Goal: Task Accomplishment & Management: Manage account settings

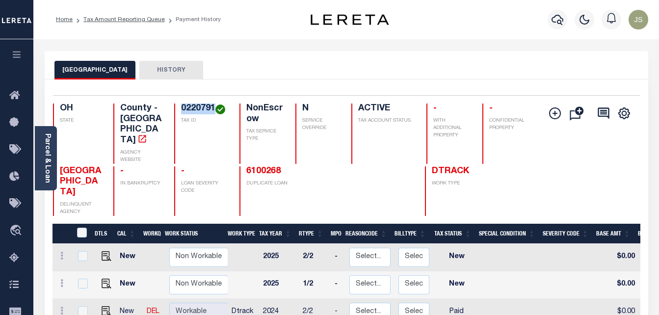
drag, startPoint x: 179, startPoint y: 108, endPoint x: 215, endPoint y: 109, distance: 35.8
click at [215, 109] on div "0220791 TAX ID" at bounding box center [201, 133] width 54 height 60
copy h4 "0220791"
click at [151, 19] on link "Tax Amount Reporting Queue" at bounding box center [123, 20] width 81 height 6
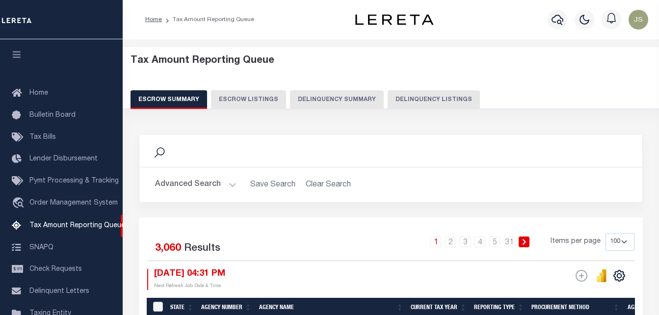
select select "100"
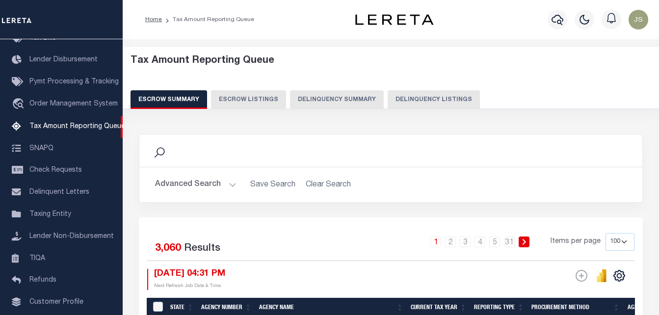
click at [419, 99] on button "Delinquency Listings" at bounding box center [433, 99] width 92 height 19
select select "100"
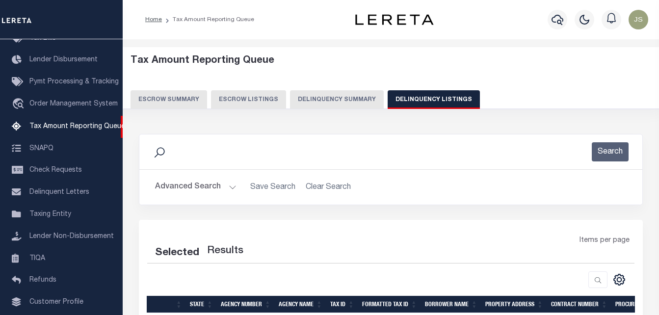
select select "100"
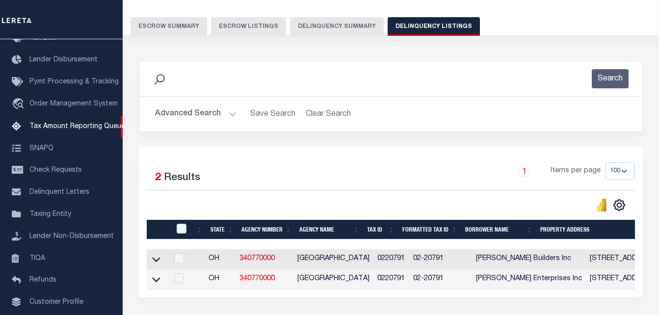
scroll to position [98, 0]
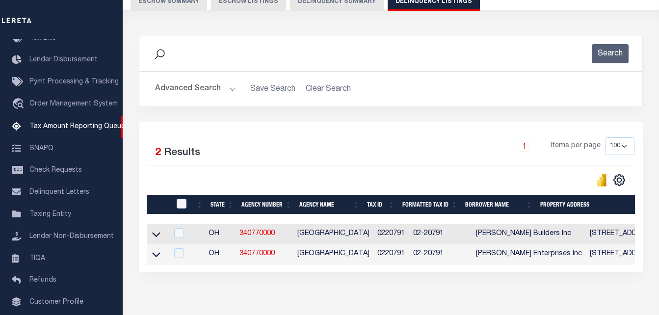
click at [206, 264] on td "OH" at bounding box center [220, 254] width 31 height 20
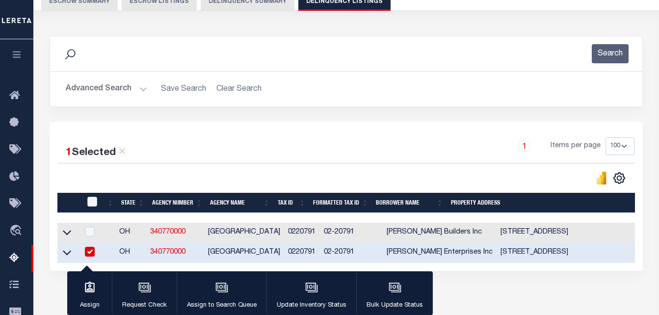
click at [88, 254] on input "checkbox" at bounding box center [90, 252] width 10 height 10
checkbox input "false"
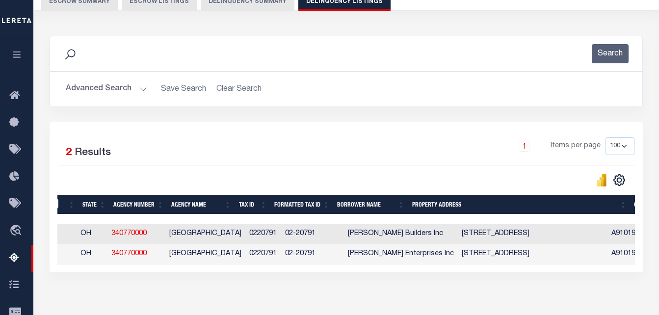
scroll to position [0, 16]
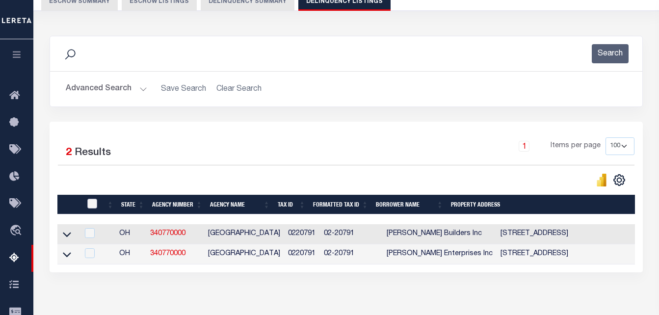
click at [95, 206] on input "checkbox" at bounding box center [92, 204] width 10 height 10
checkbox input "true"
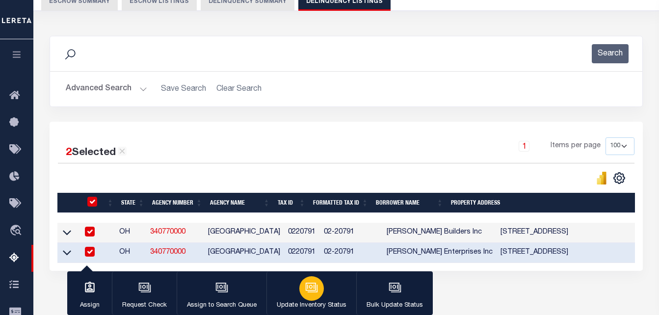
click at [319, 297] on button "Update Inventory Status" at bounding box center [311, 293] width 90 height 44
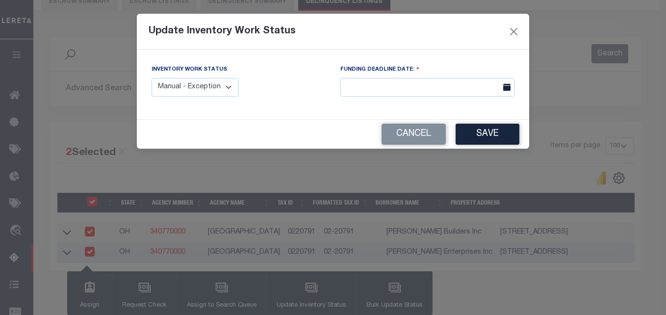
click at [227, 89] on select "Manual - Exception Pended - Awaiting Search Late Add Exception Completed" at bounding box center [195, 87] width 87 height 19
select select "4"
click at [152, 78] on select "Manual - Exception Pended - Awaiting Search Late Add Exception Completed" at bounding box center [195, 87] width 87 height 19
click at [490, 131] on button "Save" at bounding box center [488, 134] width 64 height 21
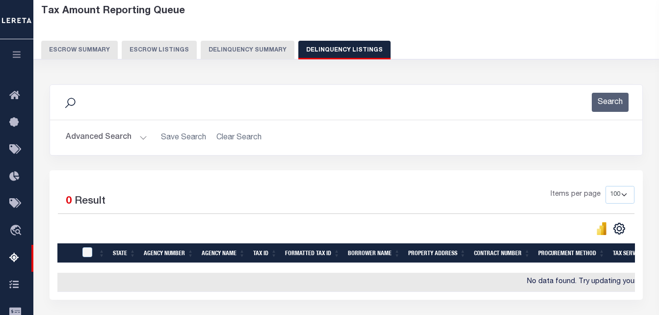
scroll to position [49, 0]
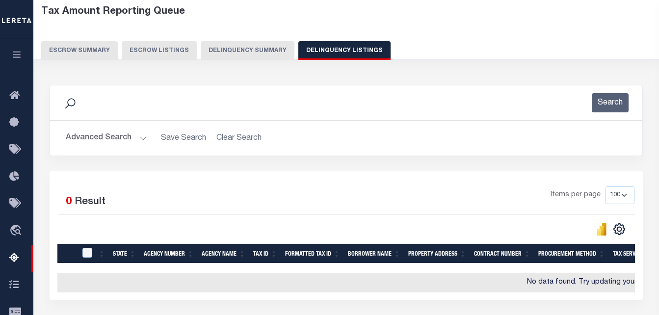
click at [126, 137] on button "Advanced Search" at bounding box center [106, 137] width 81 height 19
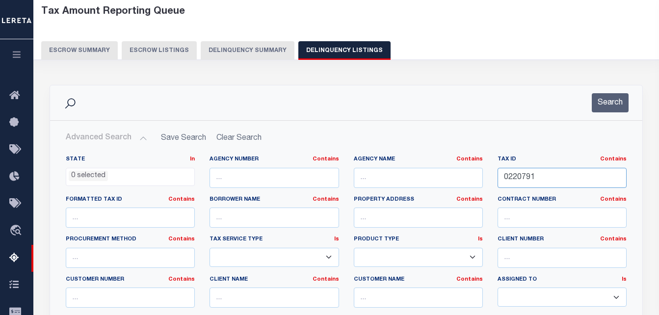
click at [523, 177] on input "0220791" at bounding box center [561, 178] width 129 height 20
paste input "2"
type input "0220792"
click at [606, 100] on button "Search" at bounding box center [609, 102] width 37 height 19
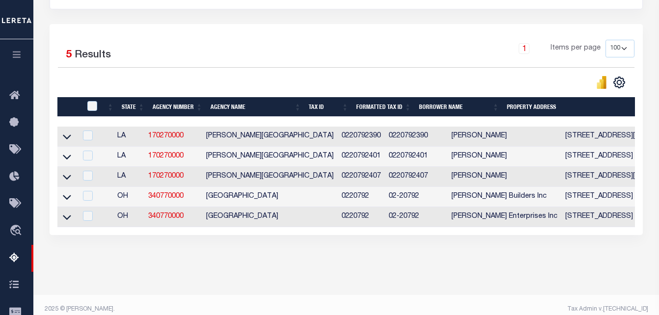
scroll to position [196, 0]
click at [65, 197] on icon at bounding box center [67, 196] width 8 height 10
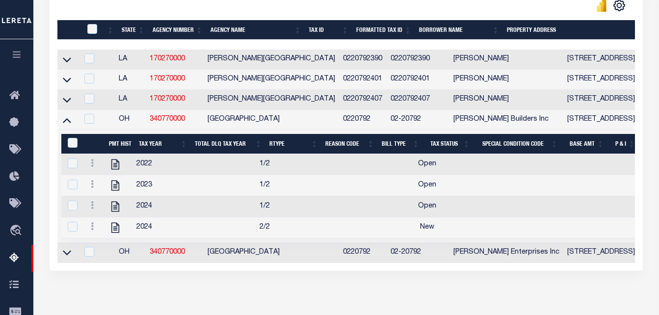
scroll to position [294, 0]
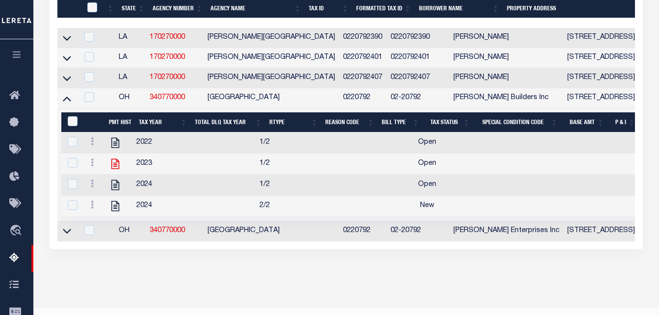
click at [116, 170] on icon at bounding box center [115, 163] width 13 height 13
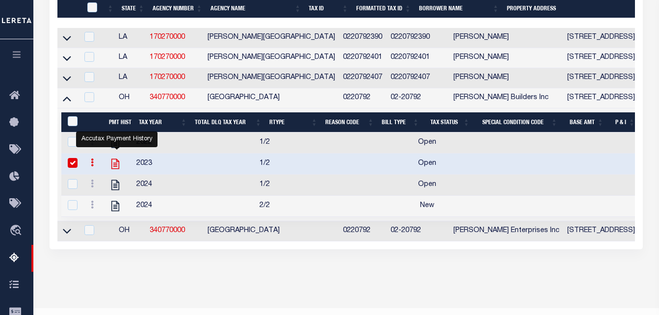
checkbox input "true"
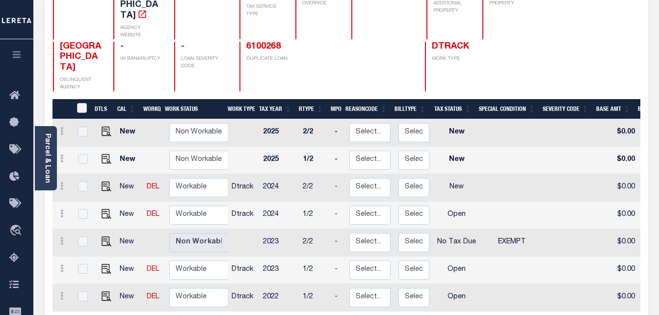
scroll to position [147, 0]
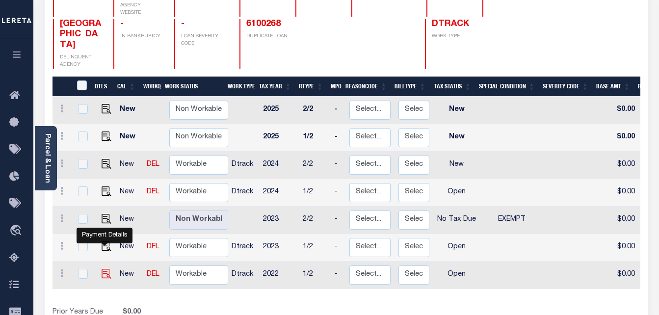
click at [104, 269] on img "" at bounding box center [107, 274] width 10 height 10
checkbox input "true"
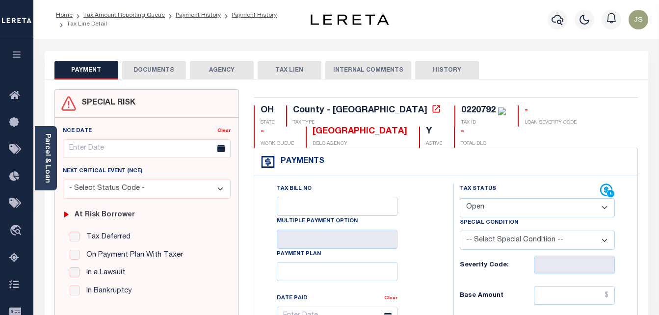
scroll to position [147, 0]
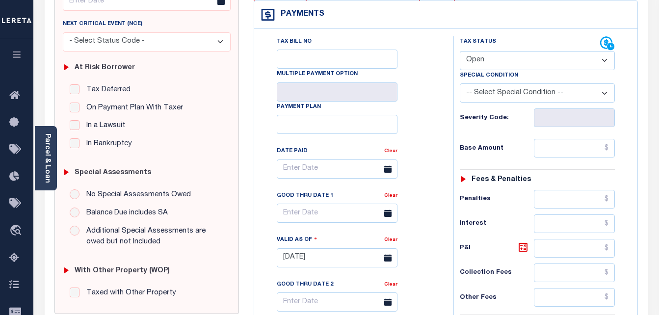
click at [489, 60] on select "- Select Status Code - Open Due/Unpaid Paid Incomplete No Tax Due Internal Refu…" at bounding box center [537, 60] width 155 height 19
select select "PYD"
click at [460, 51] on select "- Select Status Code - Open Due/Unpaid Paid Incomplete No Tax Due Internal Refu…" at bounding box center [537, 60] width 155 height 19
type input "[DATE]"
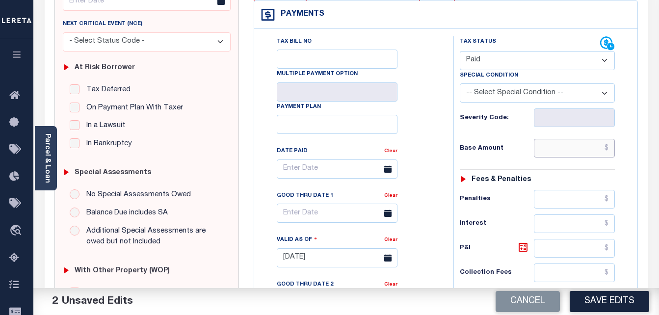
click at [553, 148] on input "text" at bounding box center [574, 148] width 81 height 19
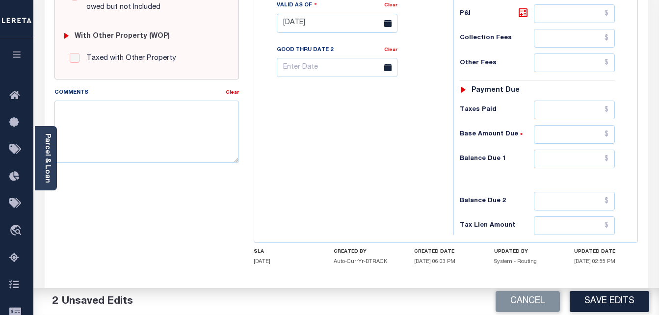
scroll to position [392, 0]
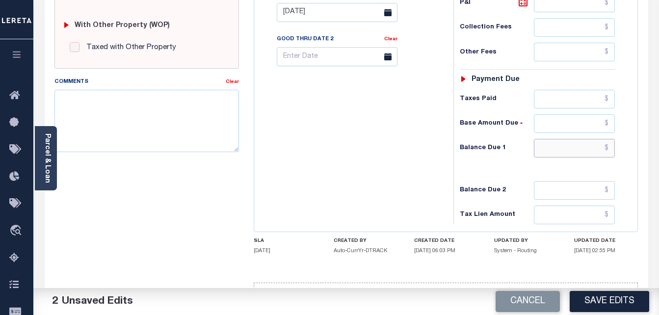
type input "$0.00"
click at [552, 148] on input "text" at bounding box center [574, 148] width 81 height 19
type input "$0"
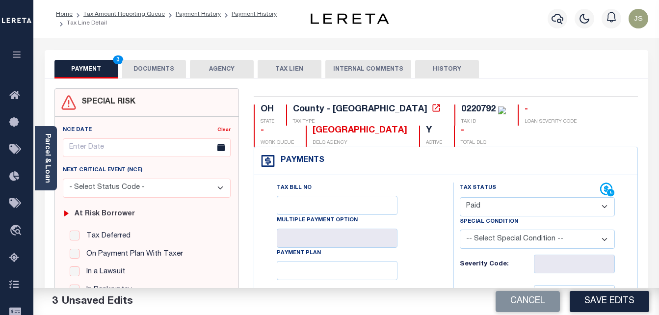
scroll to position [0, 0]
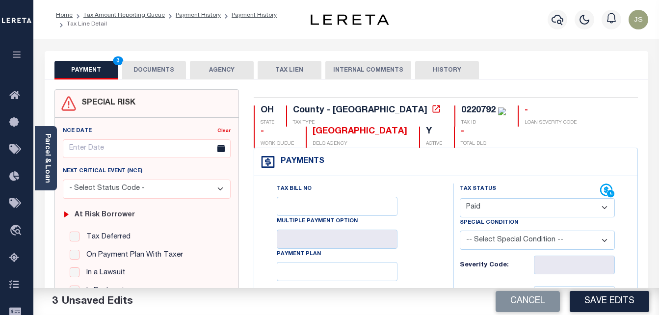
click at [164, 69] on button "DOCUMENTS" at bounding box center [154, 70] width 64 height 19
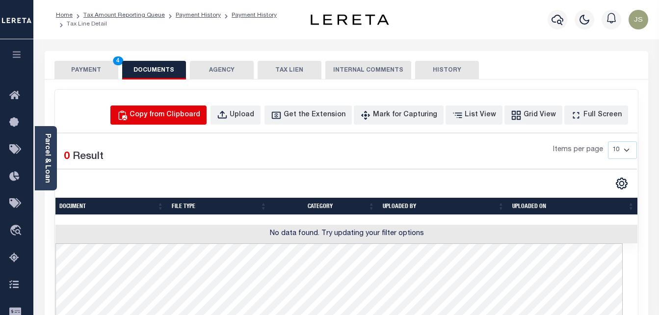
click at [179, 113] on div "Copy from Clipboard" at bounding box center [164, 115] width 71 height 11
select select "POP"
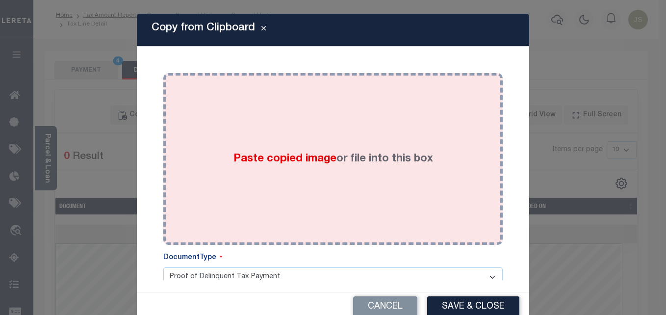
click at [241, 155] on span "Paste copied image" at bounding box center [284, 159] width 103 height 11
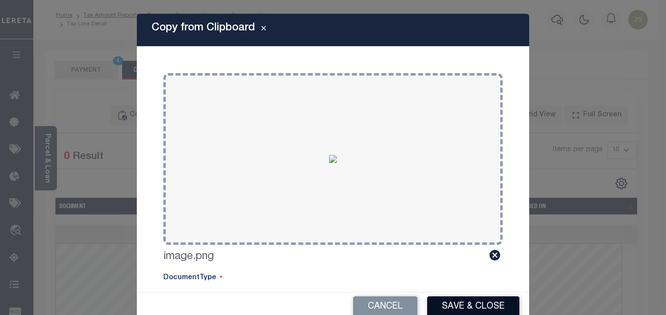
click at [457, 304] on button "Save & Close" at bounding box center [473, 306] width 92 height 21
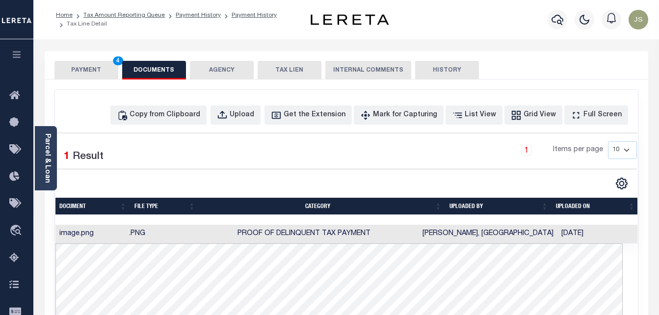
click at [81, 67] on button "PAYMENT 4" at bounding box center [86, 70] width 64 height 19
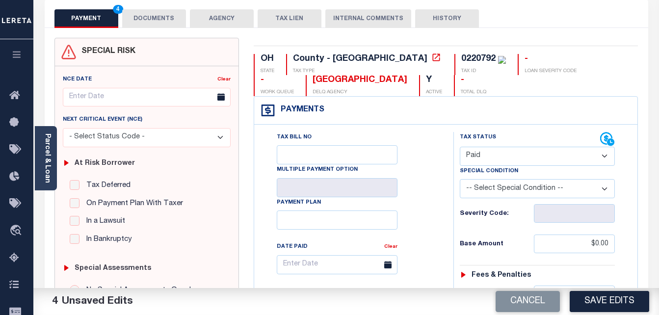
scroll to position [49, 0]
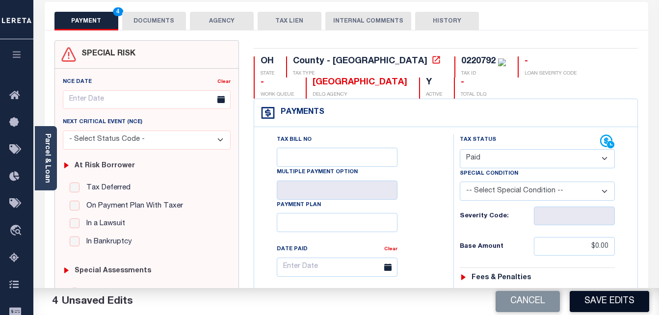
click at [621, 301] on button "Save Edits" at bounding box center [608, 301] width 79 height 21
checkbox input "false"
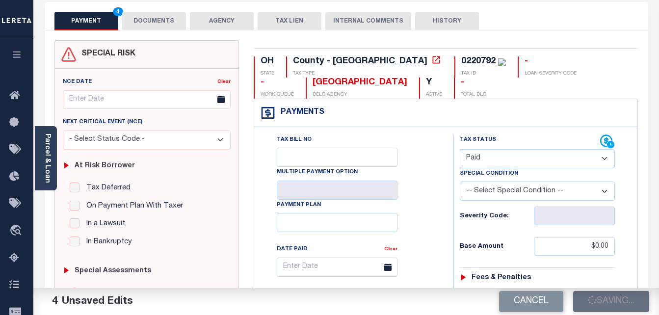
type input "$0"
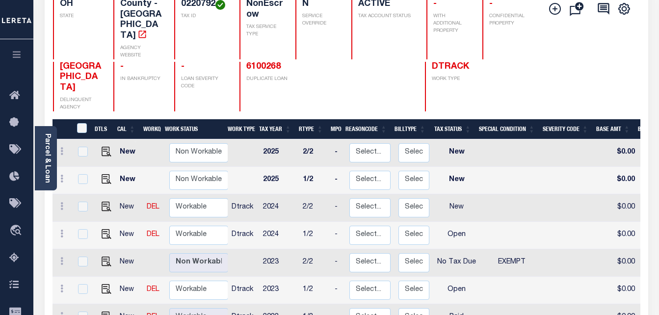
scroll to position [147, 0]
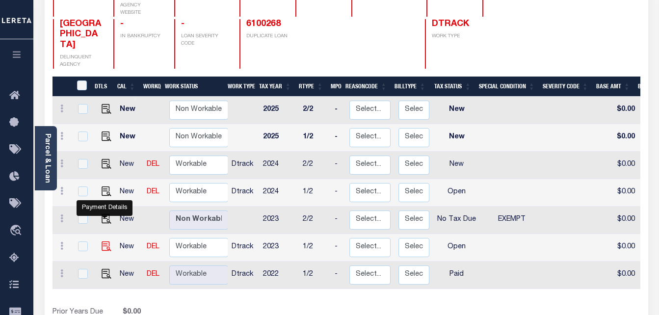
click at [103, 241] on img "" at bounding box center [107, 246] width 10 height 10
checkbox input "true"
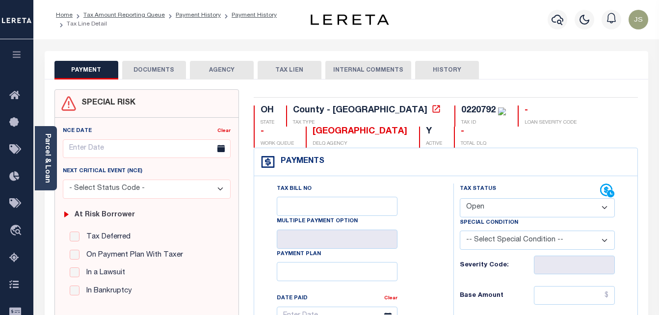
click at [513, 205] on select "- Select Status Code - Open Due/Unpaid Paid Incomplete No Tax Due Internal Refu…" at bounding box center [537, 207] width 155 height 19
select select "PYD"
click at [460, 199] on select "- Select Status Code - Open Due/Unpaid Paid Incomplete No Tax Due Internal Refu…" at bounding box center [537, 207] width 155 height 19
type input "[DATE]"
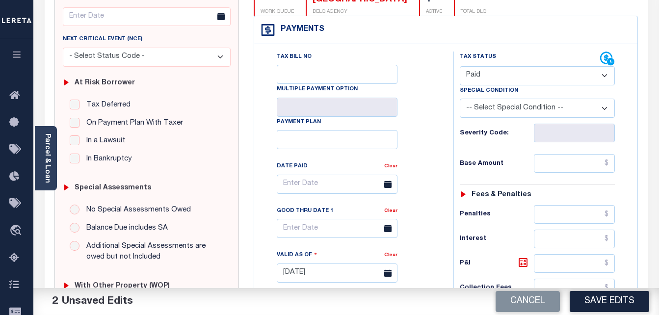
scroll to position [147, 0]
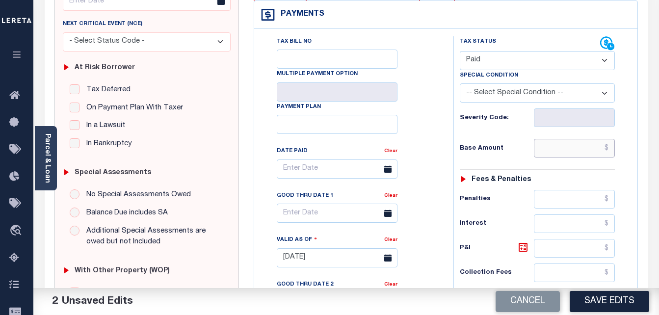
click at [560, 146] on input "text" at bounding box center [574, 148] width 81 height 19
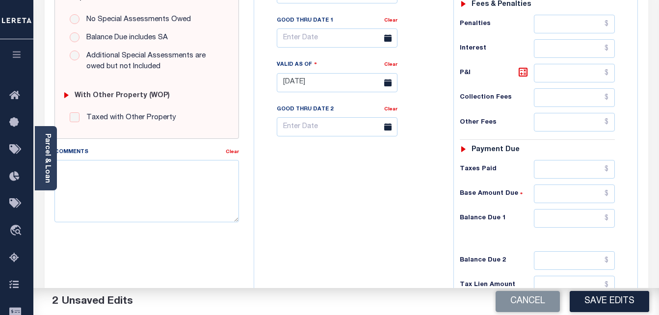
scroll to position [343, 0]
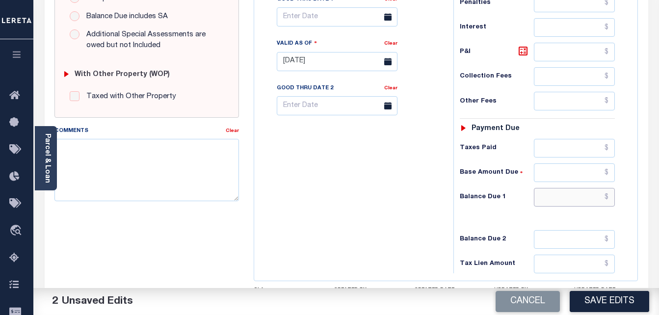
click at [572, 194] on input "text" at bounding box center [574, 197] width 81 height 19
type input "$0.00"
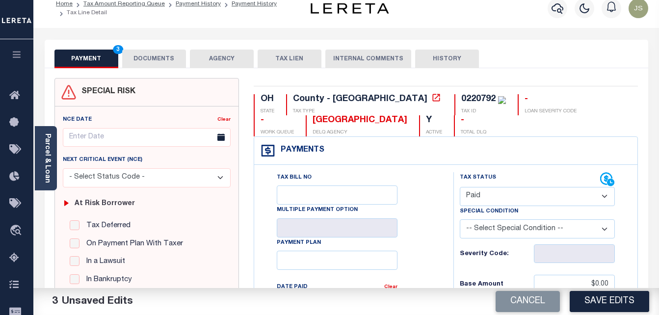
scroll to position [0, 0]
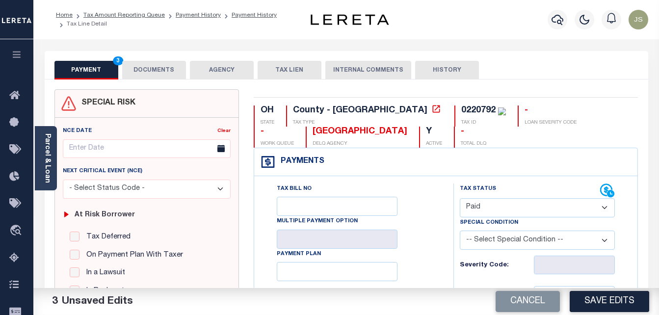
type input "$0.00"
click at [154, 73] on button "DOCUMENTS" at bounding box center [154, 70] width 64 height 19
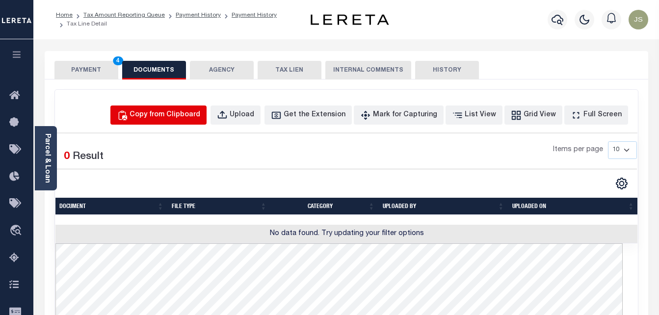
click at [178, 114] on div "Copy from Clipboard" at bounding box center [164, 115] width 71 height 11
select select "POP"
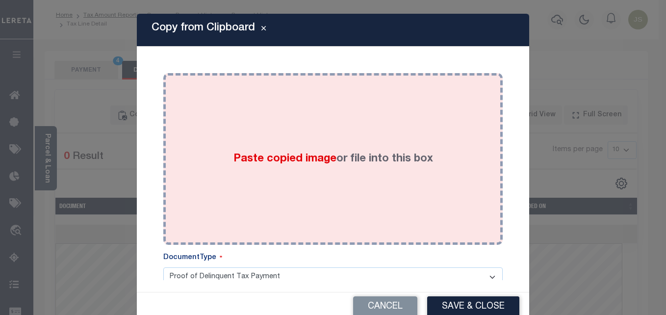
click at [249, 159] on span "Paste copied image" at bounding box center [284, 159] width 103 height 11
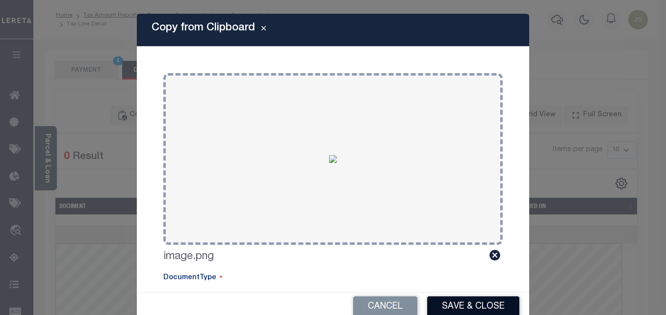
click at [453, 301] on button "Save & Close" at bounding box center [473, 306] width 92 height 21
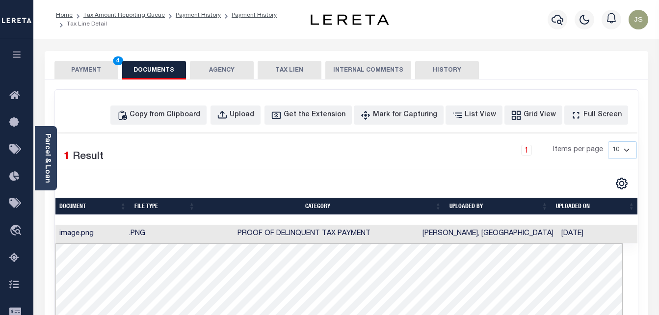
click at [106, 64] on button "PAYMENT 4" at bounding box center [86, 70] width 64 height 19
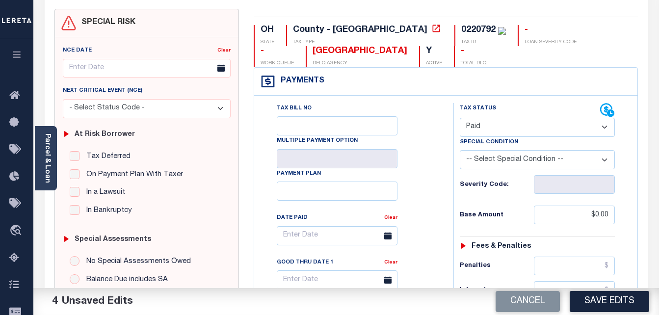
scroll to position [98, 0]
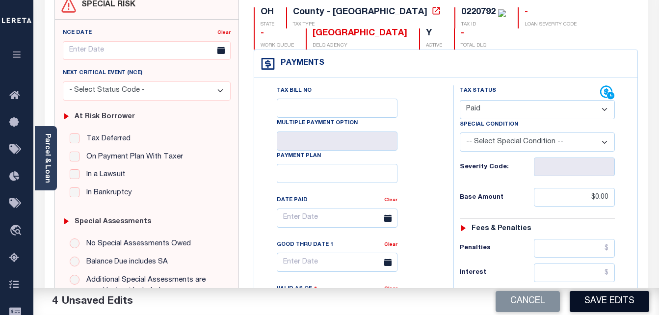
click at [612, 301] on button "Save Edits" at bounding box center [608, 301] width 79 height 21
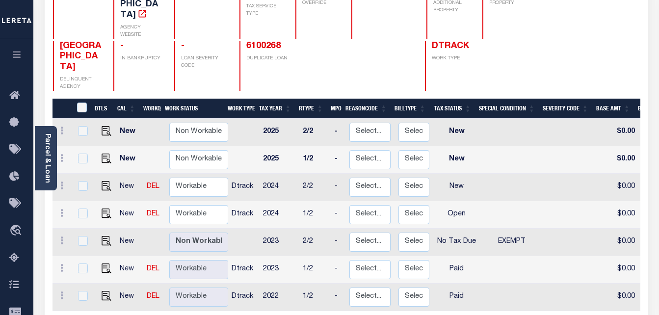
scroll to position [147, 0]
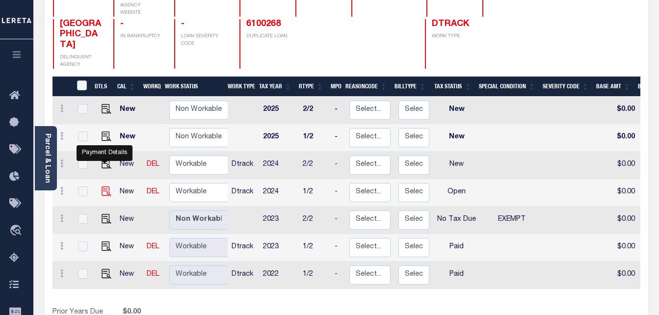
click at [104, 186] on img "" at bounding box center [107, 191] width 10 height 10
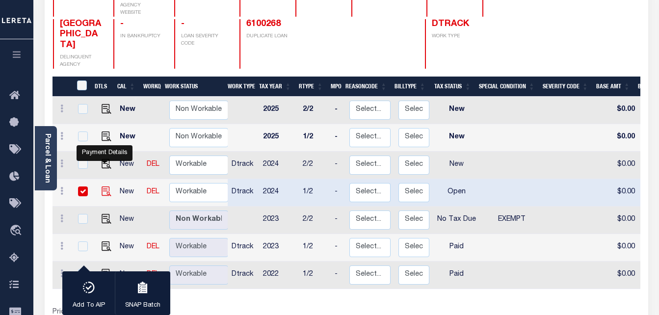
checkbox input "true"
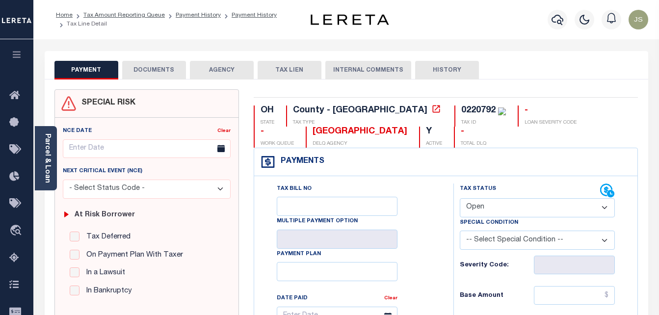
click at [480, 205] on select "- Select Status Code - Open Due/Unpaid Paid Incomplete No Tax Due Internal Refu…" at bounding box center [537, 207] width 155 height 19
select select "PYD"
click at [460, 199] on select "- Select Status Code - Open Due/Unpaid Paid Incomplete No Tax Due Internal Refu…" at bounding box center [537, 207] width 155 height 19
type input "[DATE]"
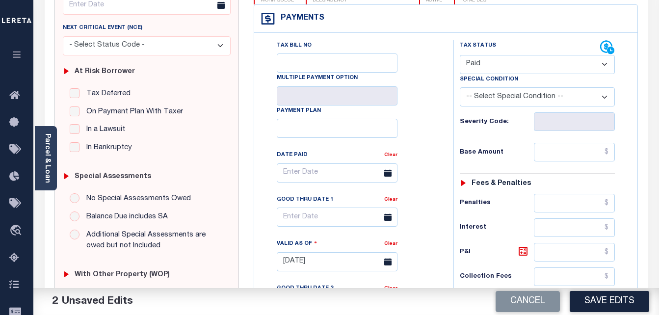
scroll to position [147, 0]
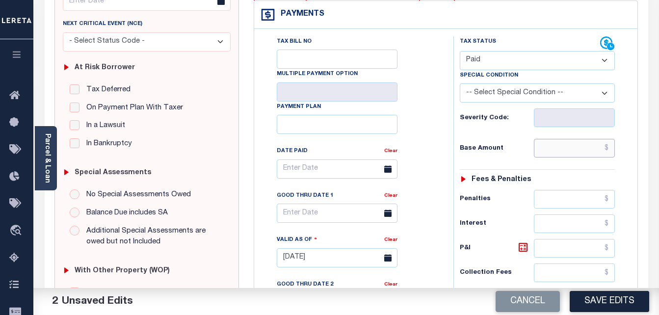
click at [561, 151] on input "text" at bounding box center [574, 148] width 81 height 19
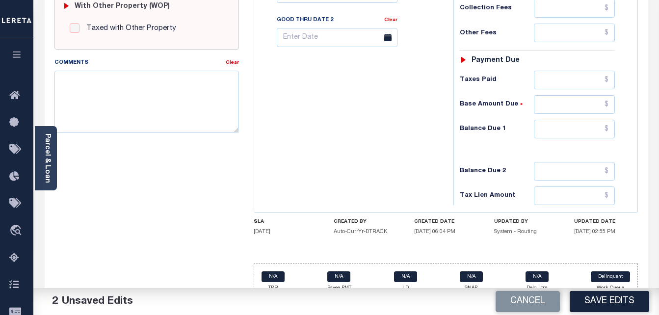
scroll to position [428, 0]
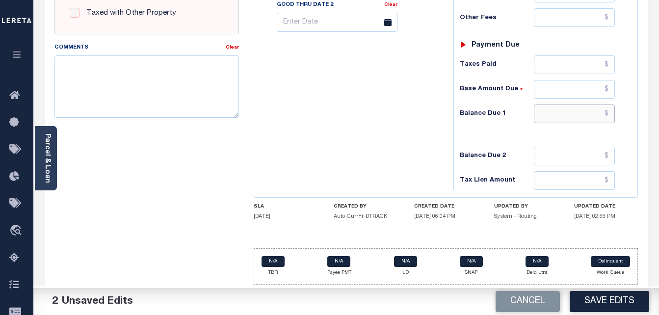
type input "$0.00"
click at [561, 109] on input "text" at bounding box center [574, 113] width 81 height 19
type input "$0"
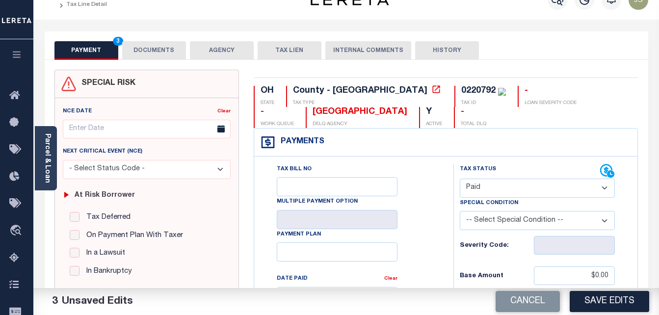
scroll to position [0, 0]
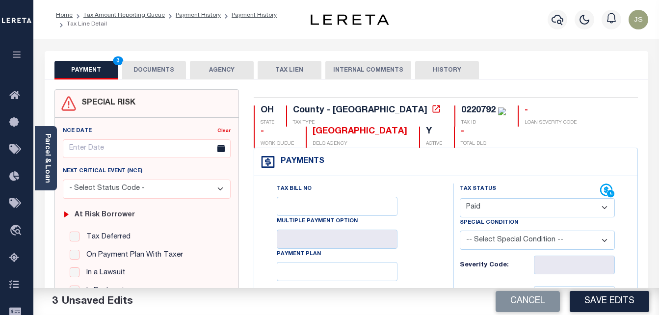
click at [163, 70] on button "DOCUMENTS" at bounding box center [154, 70] width 64 height 19
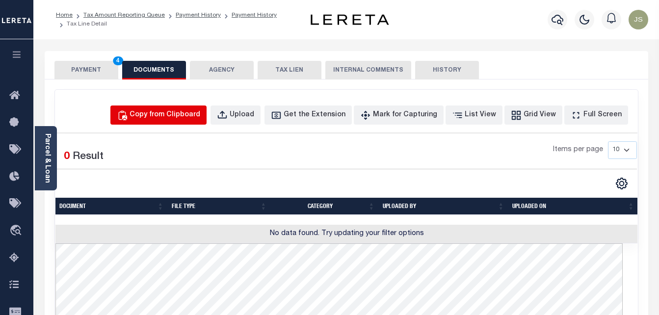
click at [195, 118] on div "Copy from Clipboard" at bounding box center [164, 115] width 71 height 11
select select "POP"
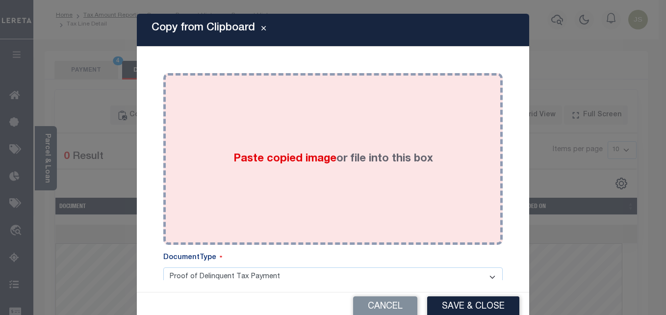
click at [295, 162] on span "Paste copied image" at bounding box center [284, 159] width 103 height 11
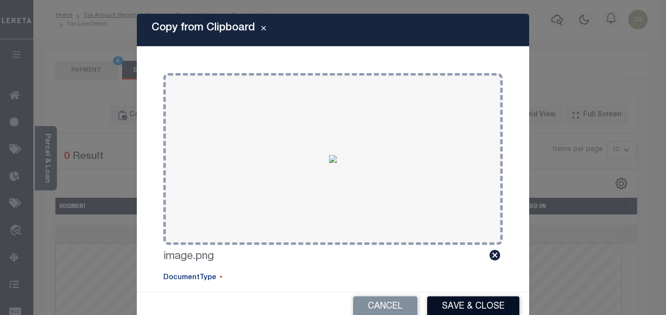
click at [450, 303] on button "Save & Close" at bounding box center [473, 306] width 92 height 21
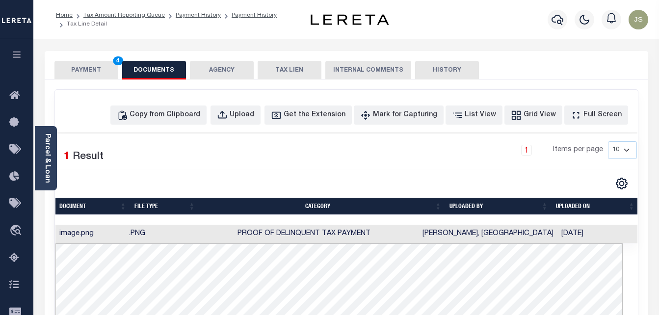
click at [97, 66] on button "PAYMENT 4" at bounding box center [86, 70] width 64 height 19
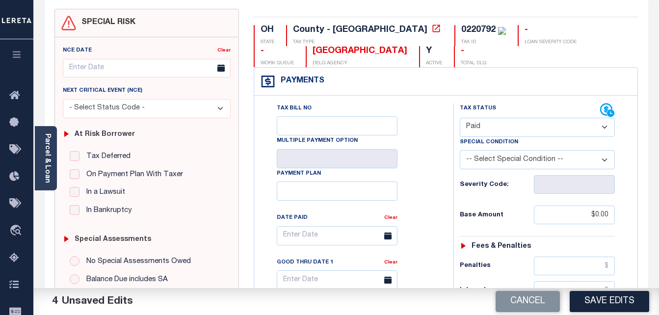
scroll to position [98, 0]
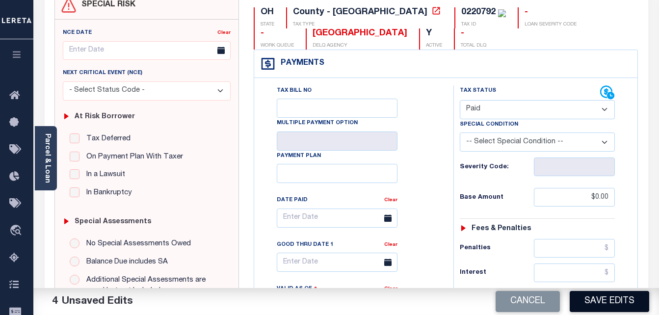
click at [599, 301] on button "Save Edits" at bounding box center [608, 301] width 79 height 21
checkbox input "false"
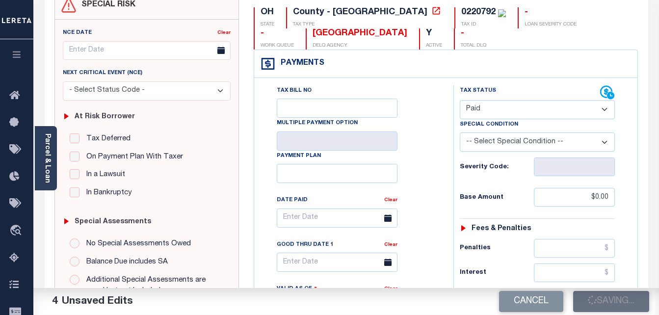
type input "$0"
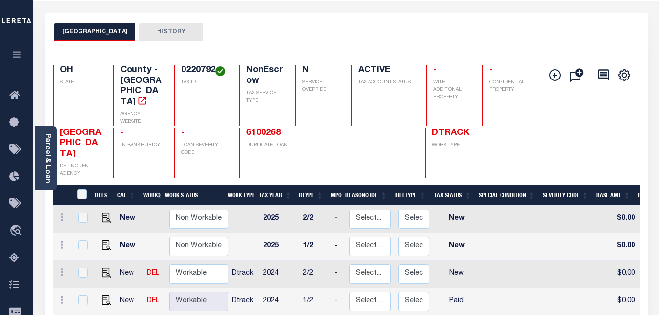
scroll to position [147, 0]
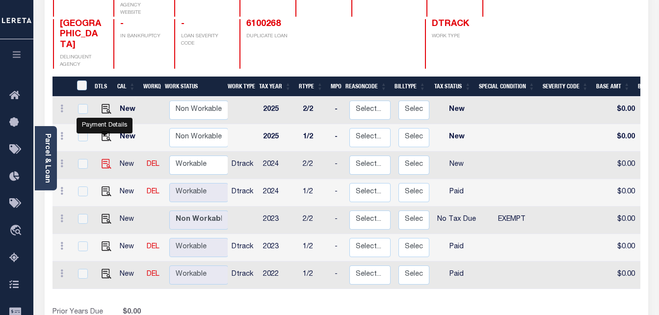
click at [102, 159] on img "" at bounding box center [107, 164] width 10 height 10
checkbox input "true"
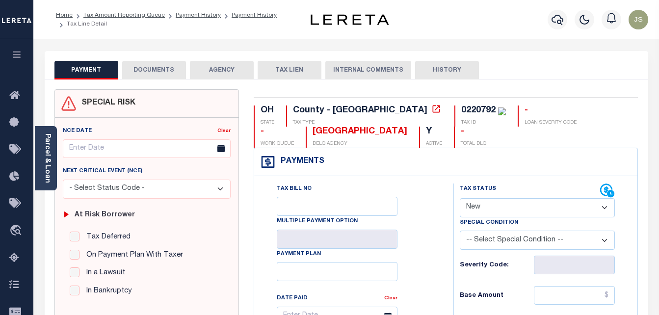
click at [464, 209] on select "- Select Status Code - Open Due/Unpaid Paid Incomplete No Tax Due Internal Refu…" at bounding box center [537, 207] width 155 height 19
select select "PYD"
click at [460, 199] on select "- Select Status Code - Open Due/Unpaid Paid Incomplete No Tax Due Internal Refu…" at bounding box center [537, 207] width 155 height 19
type input "[DATE]"
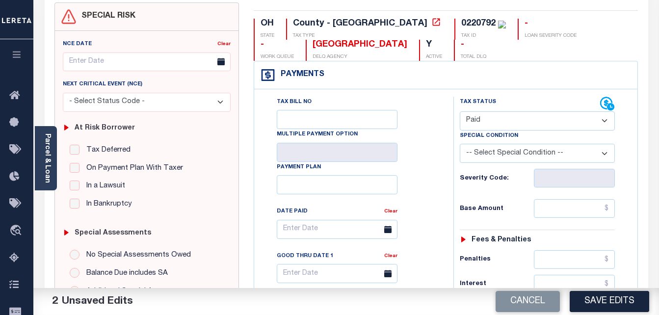
scroll to position [98, 0]
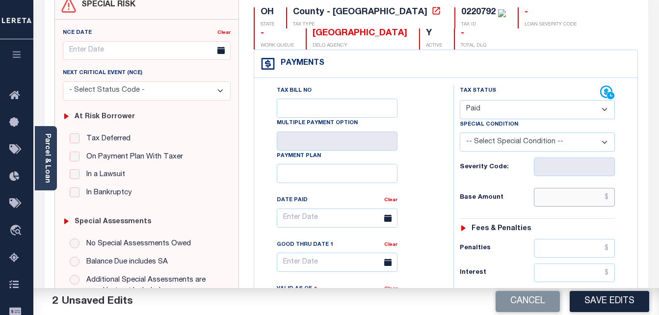
click at [566, 200] on input "text" at bounding box center [574, 197] width 81 height 19
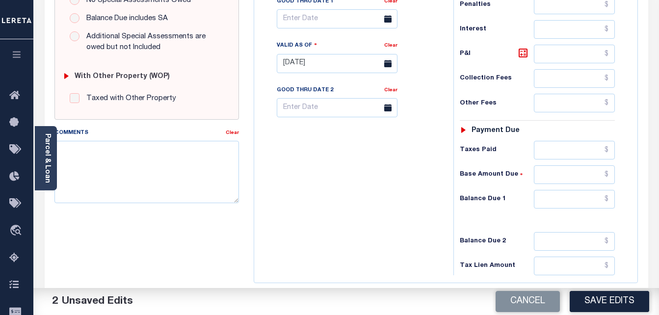
scroll to position [343, 0]
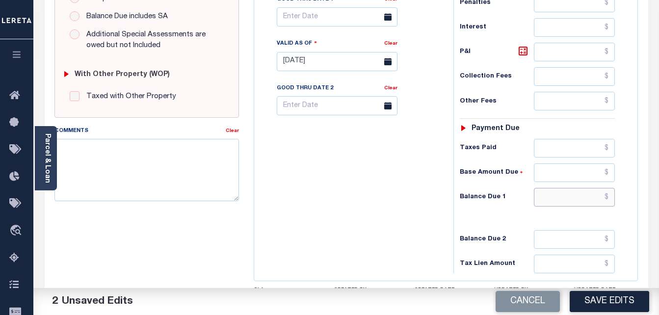
type input "$0.00"
click at [574, 196] on input "text" at bounding box center [574, 197] width 81 height 19
type input "$0"
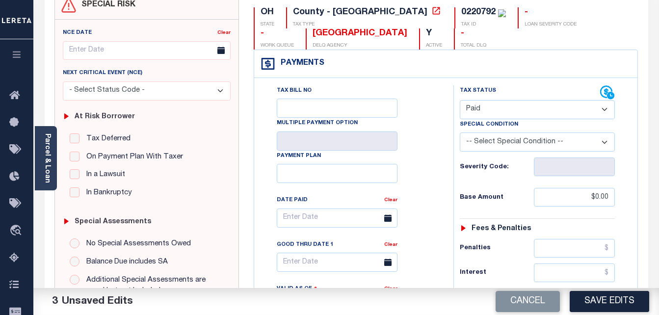
scroll to position [0, 0]
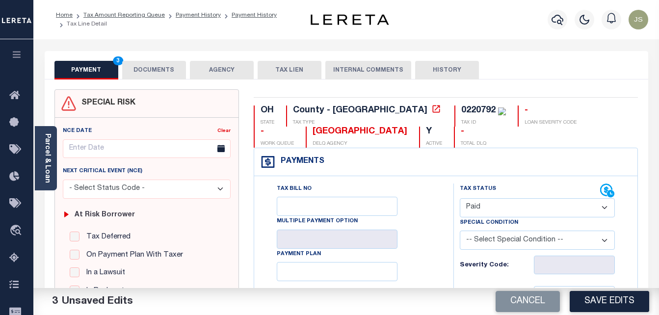
click at [171, 63] on button "DOCUMENTS" at bounding box center [154, 70] width 64 height 19
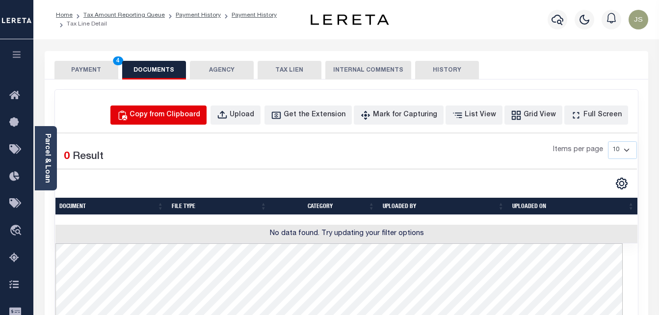
click at [173, 116] on div "Copy from Clipboard" at bounding box center [164, 115] width 71 height 11
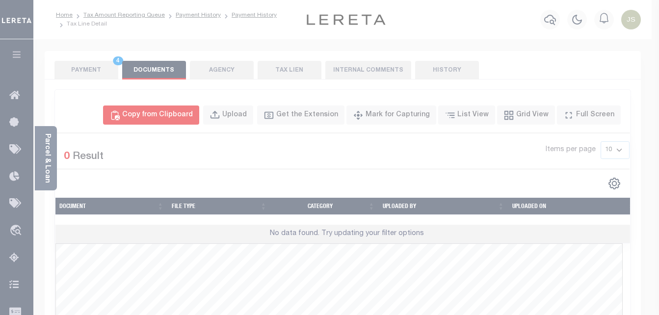
select select "POP"
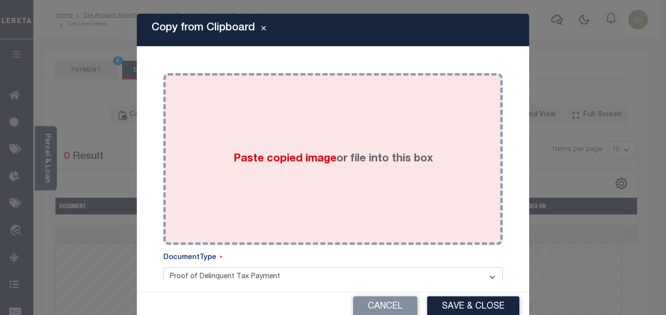
click at [271, 164] on span "Paste copied image" at bounding box center [284, 159] width 103 height 11
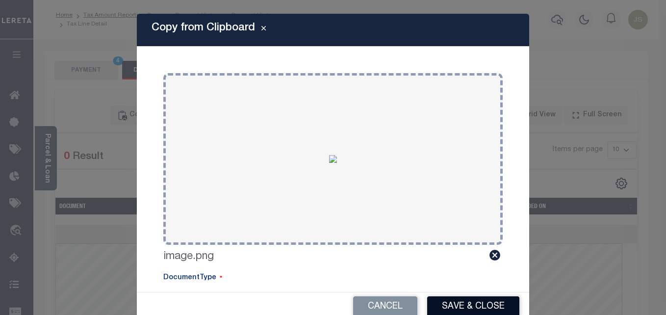
click at [467, 301] on button "Save & Close" at bounding box center [473, 306] width 92 height 21
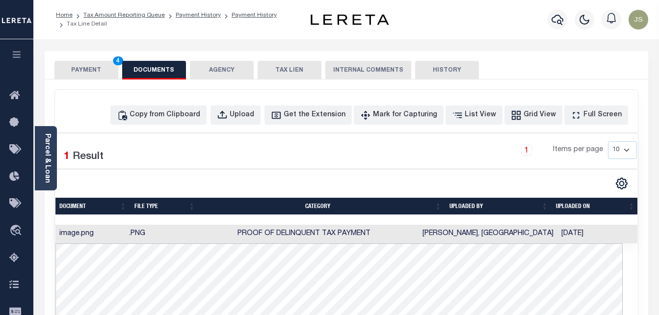
click at [86, 73] on button "PAYMENT 4" at bounding box center [86, 70] width 64 height 19
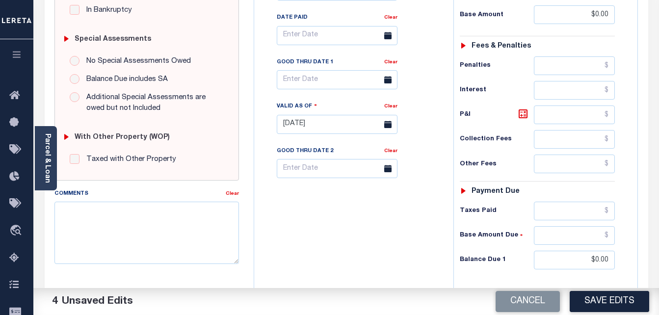
scroll to position [294, 0]
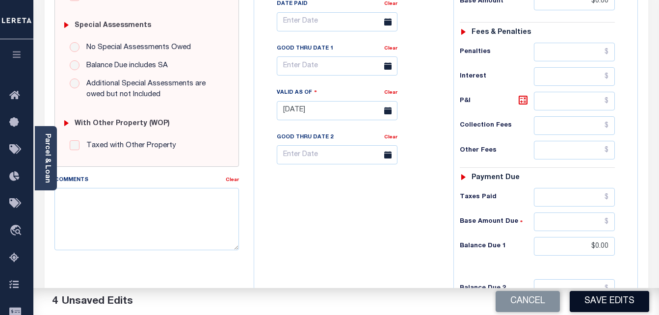
click at [599, 303] on button "Save Edits" at bounding box center [608, 301] width 79 height 21
checkbox input "false"
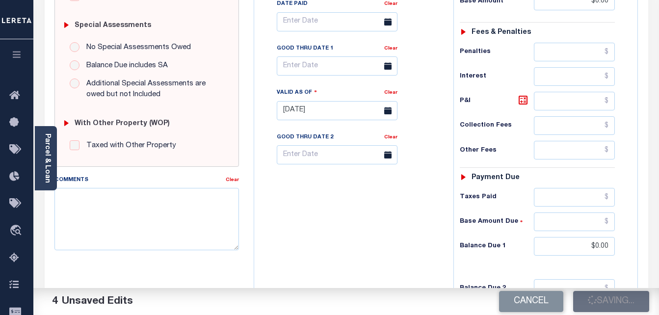
type input "$0"
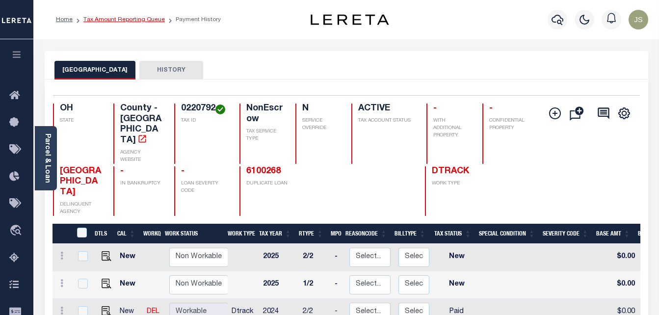
click at [115, 21] on link "Tax Amount Reporting Queue" at bounding box center [123, 20] width 81 height 6
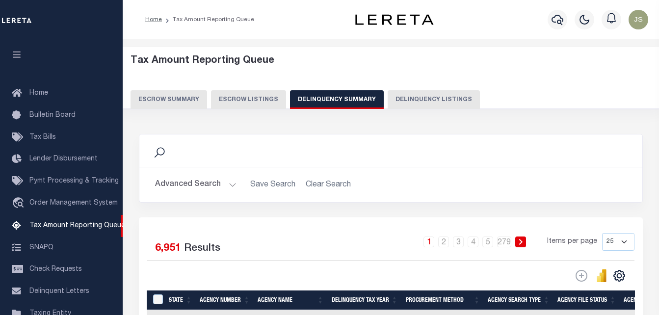
click at [394, 100] on button "Delinquency Listings" at bounding box center [433, 99] width 92 height 19
select select "100"
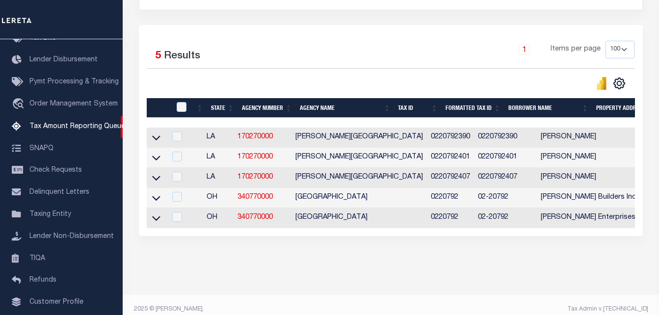
scroll to position [196, 0]
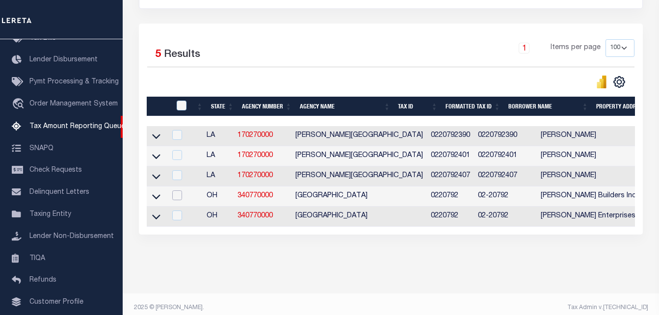
click at [179, 199] on input "checkbox" at bounding box center [177, 195] width 10 height 10
checkbox input "true"
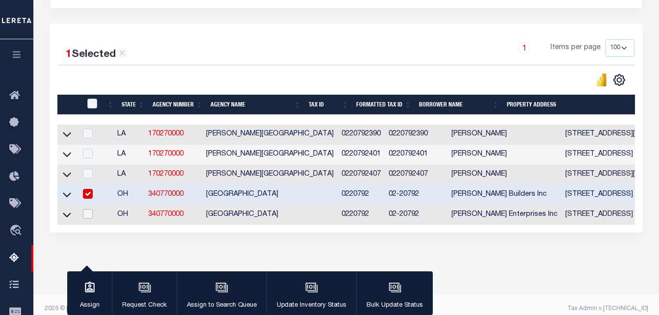
click at [87, 216] on input "checkbox" at bounding box center [88, 214] width 10 height 10
checkbox input "true"
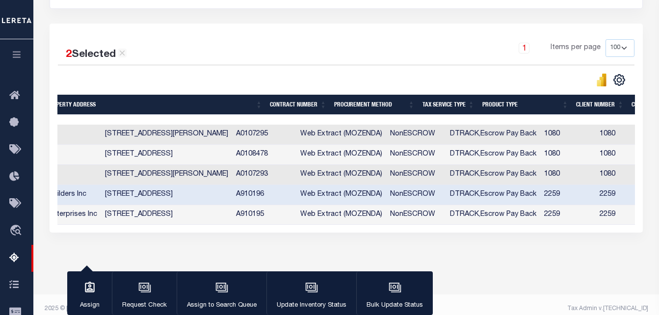
scroll to position [0, 527]
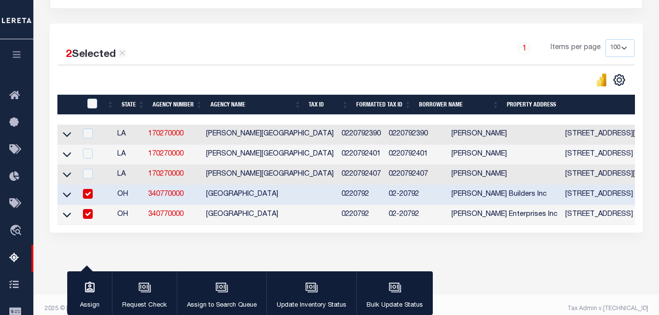
click at [68, 217] on icon at bounding box center [67, 214] width 8 height 10
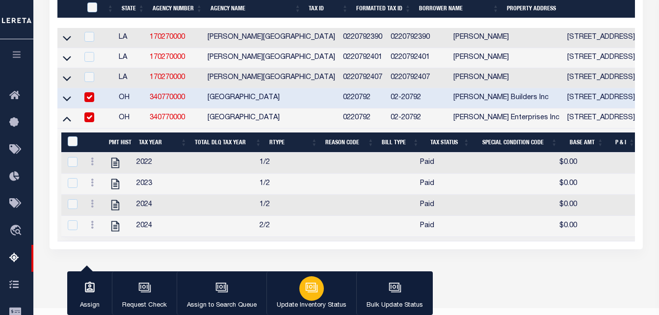
click at [315, 296] on div "button" at bounding box center [311, 288] width 25 height 25
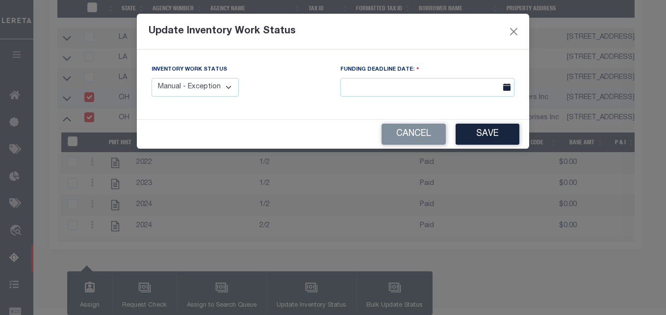
click at [217, 89] on select "Manual - Exception Pended - Awaiting Search Late Add Exception Completed" at bounding box center [195, 87] width 87 height 19
select select "4"
click at [152, 78] on select "Manual - Exception Pended - Awaiting Search Late Add Exception Completed" at bounding box center [195, 87] width 87 height 19
click at [490, 130] on button "Save" at bounding box center [488, 134] width 64 height 21
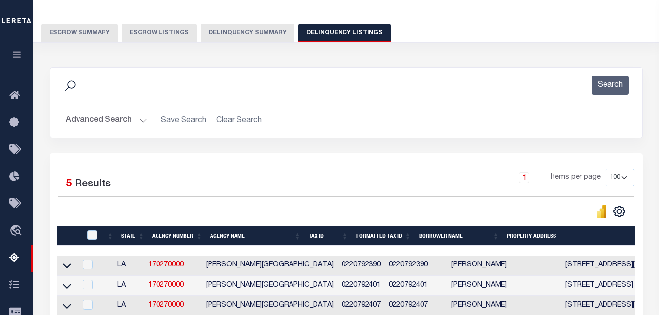
click at [128, 117] on button "Advanced Search" at bounding box center [106, 120] width 81 height 19
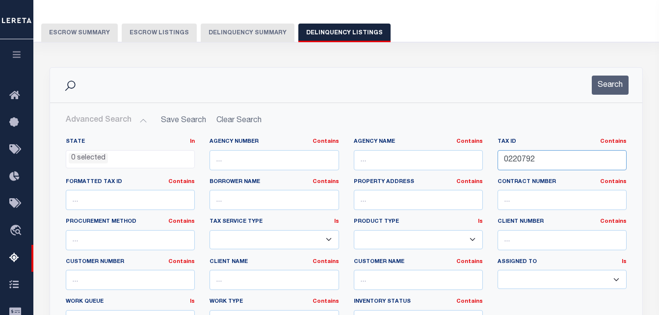
click at [513, 160] on input "0220792" at bounding box center [561, 160] width 129 height 20
paste input "3"
type input "0220793"
click at [600, 87] on button "Search" at bounding box center [609, 85] width 37 height 19
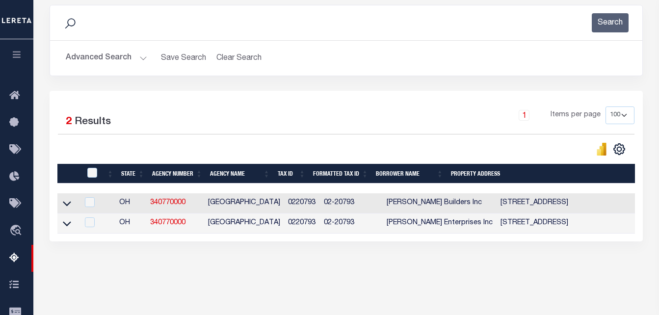
scroll to position [165, 0]
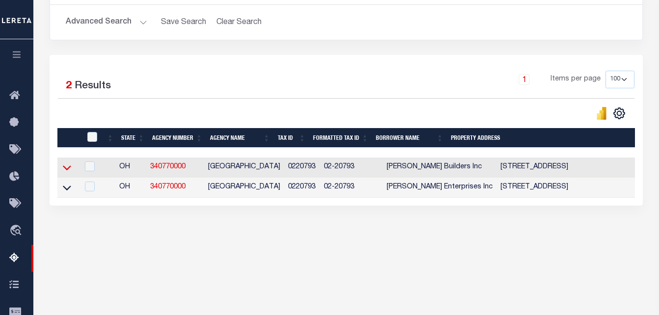
click at [68, 169] on icon at bounding box center [67, 167] width 8 height 10
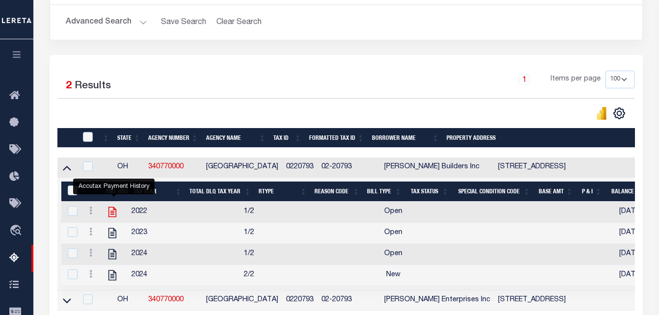
click at [114, 213] on icon "" at bounding box center [112, 212] width 8 height 10
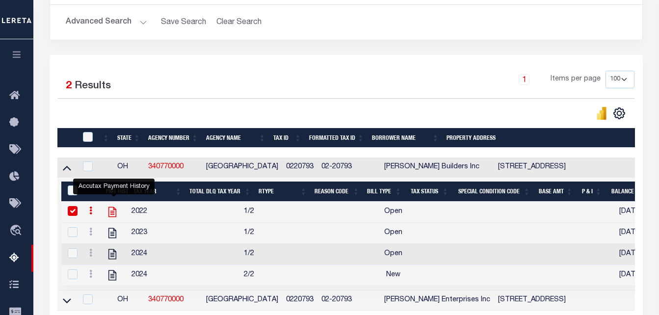
checkbox input "true"
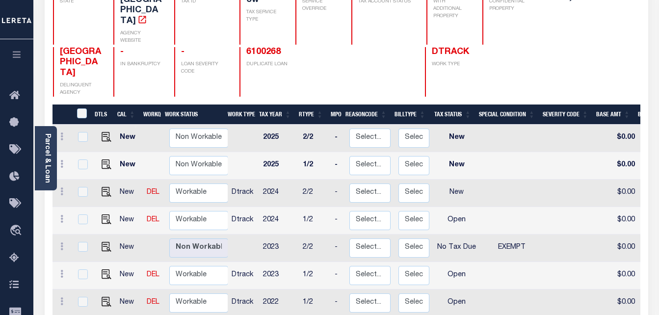
scroll to position [147, 0]
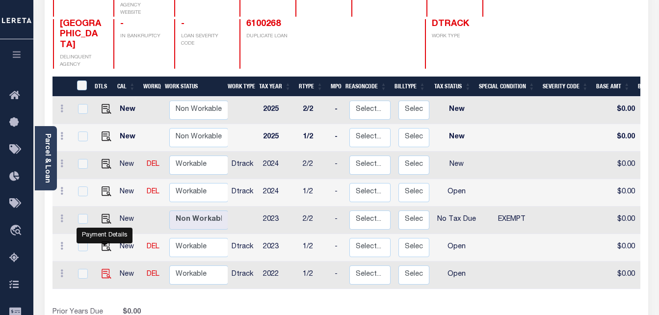
click at [102, 269] on img "" at bounding box center [107, 274] width 10 height 10
checkbox input "true"
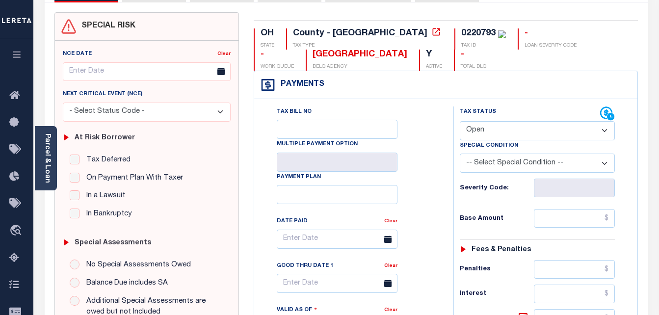
scroll to position [98, 0]
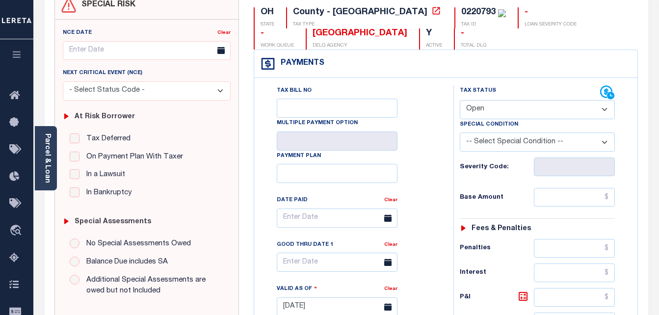
click at [493, 109] on select "- Select Status Code - Open Due/Unpaid Paid Incomplete No Tax Due Internal Refu…" at bounding box center [537, 109] width 155 height 19
select select "PYD"
click at [460, 101] on select "- Select Status Code - Open Due/Unpaid Paid Incomplete No Tax Due Internal Refu…" at bounding box center [537, 109] width 155 height 19
type input "[DATE]"
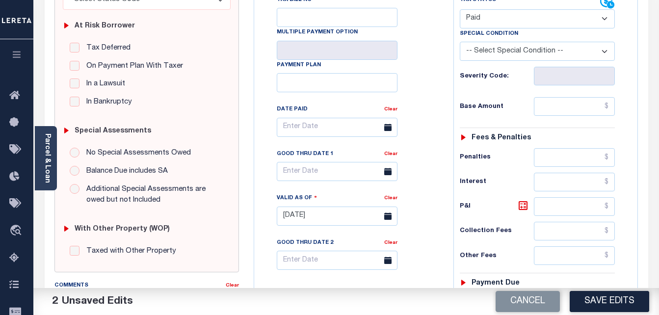
scroll to position [196, 0]
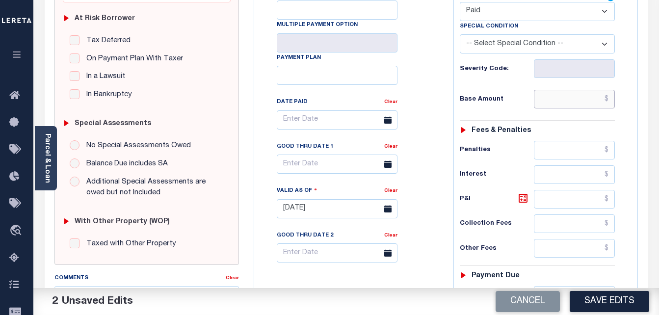
click at [552, 104] on input "text" at bounding box center [574, 99] width 81 height 19
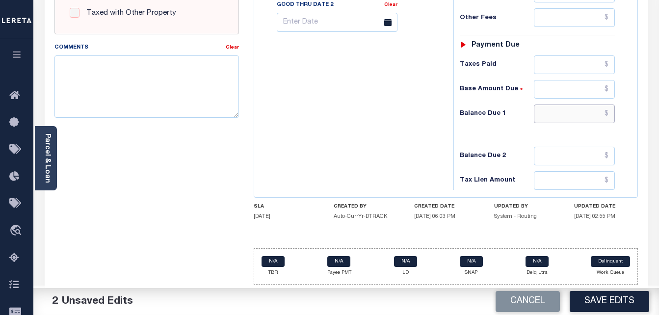
click at [553, 113] on input "text" at bounding box center [574, 113] width 81 height 19
type input "$0.00"
type input "$0"
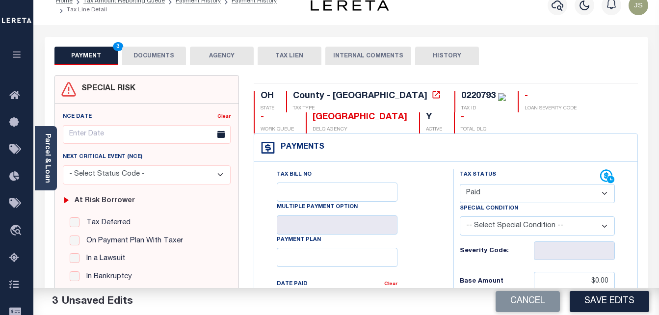
scroll to position [0, 0]
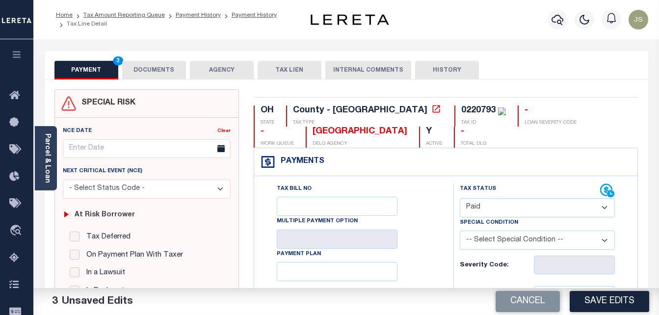
click at [165, 68] on button "DOCUMENTS" at bounding box center [154, 70] width 64 height 19
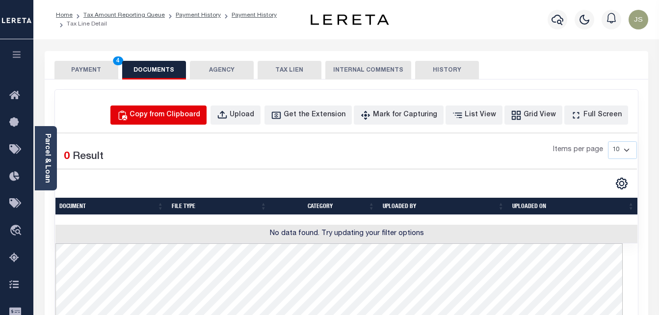
click at [200, 117] on div "Copy from Clipboard" at bounding box center [164, 115] width 71 height 11
select select "POP"
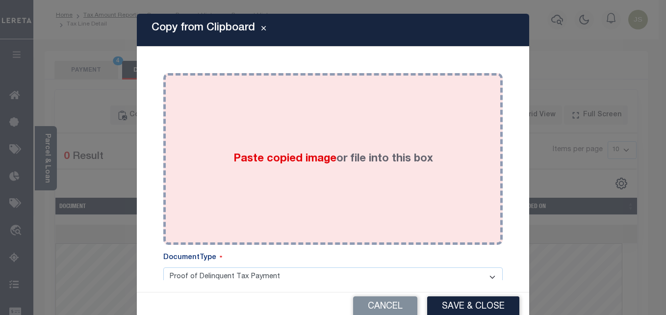
click at [270, 156] on span "Paste copied image" at bounding box center [284, 159] width 103 height 11
click at [286, 157] on span "Paste copied image" at bounding box center [284, 159] width 103 height 11
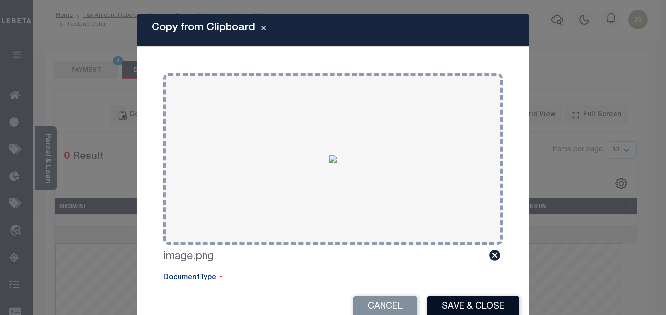
click at [459, 306] on button "Save & Close" at bounding box center [473, 306] width 92 height 21
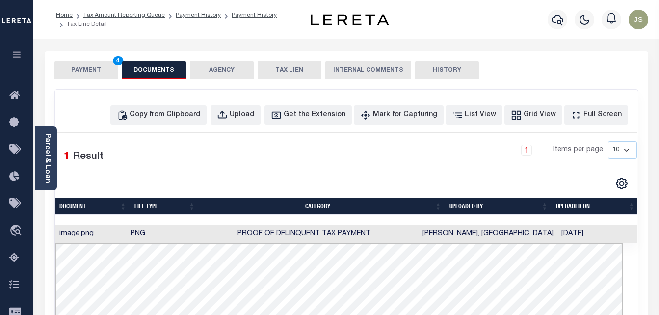
click at [89, 70] on button "PAYMENT 4" at bounding box center [86, 70] width 64 height 19
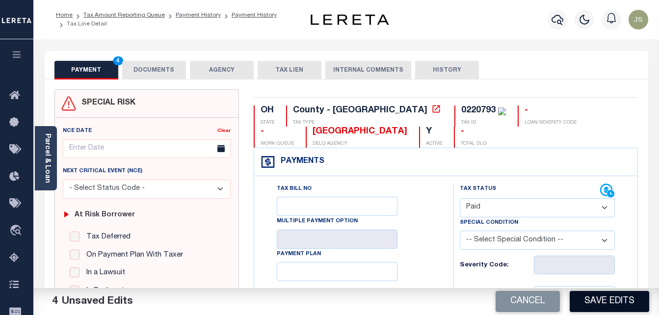
click at [622, 297] on button "Save Edits" at bounding box center [608, 301] width 79 height 21
checkbox input "false"
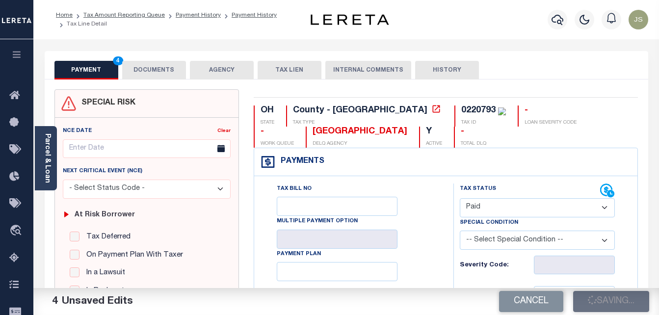
type input "$0"
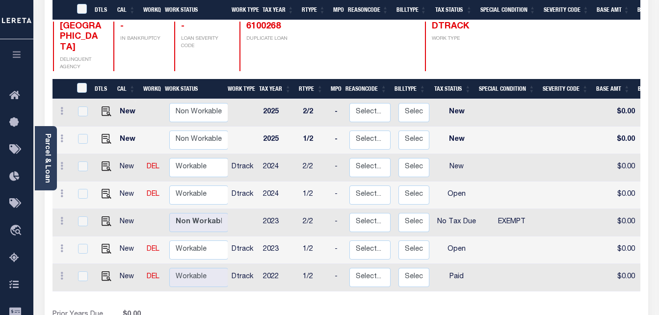
scroll to position [245, 0]
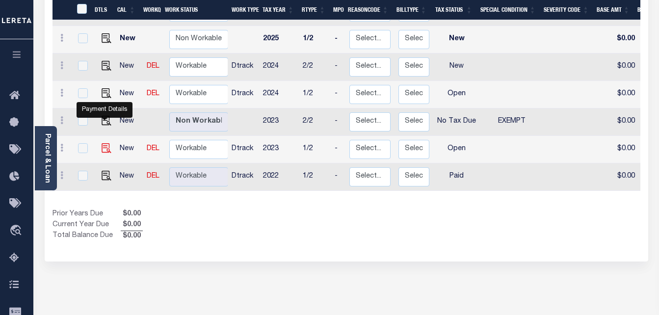
click at [104, 143] on img "" at bounding box center [107, 148] width 10 height 10
checkbox input "true"
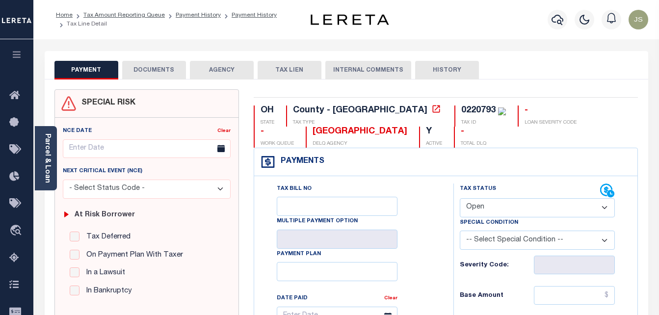
click at [477, 208] on select "- Select Status Code - Open Due/Unpaid Paid Incomplete No Tax Due Internal Refu…" at bounding box center [537, 207] width 155 height 19
select select "PYD"
click at [460, 199] on select "- Select Status Code - Open Due/Unpaid Paid Incomplete No Tax Due Internal Refu…" at bounding box center [537, 207] width 155 height 19
type input "[DATE]"
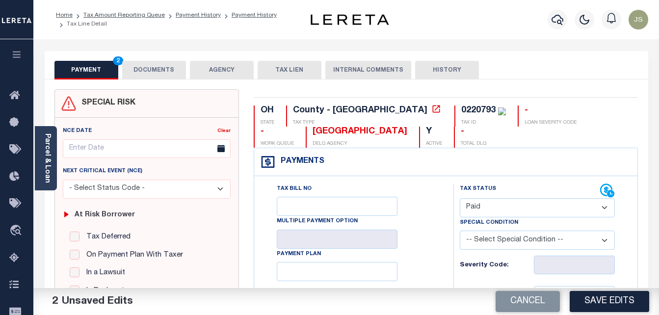
scroll to position [147, 0]
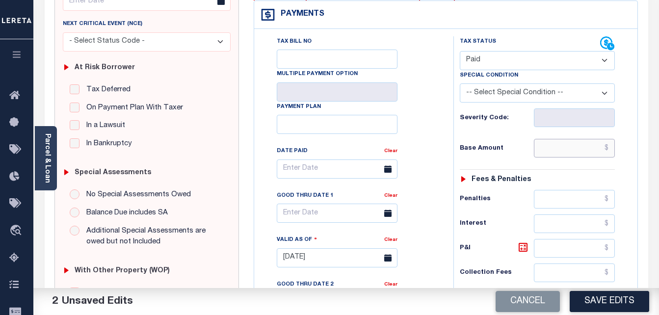
click at [565, 151] on input "text" at bounding box center [574, 148] width 81 height 19
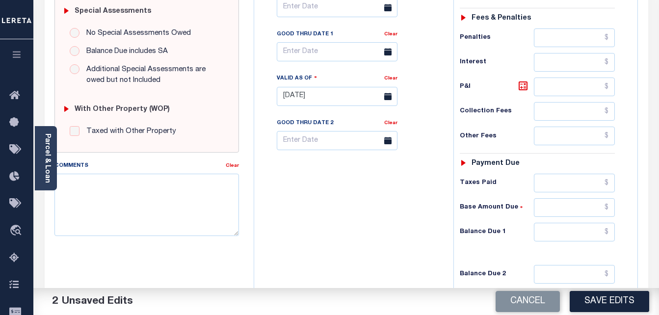
scroll to position [343, 0]
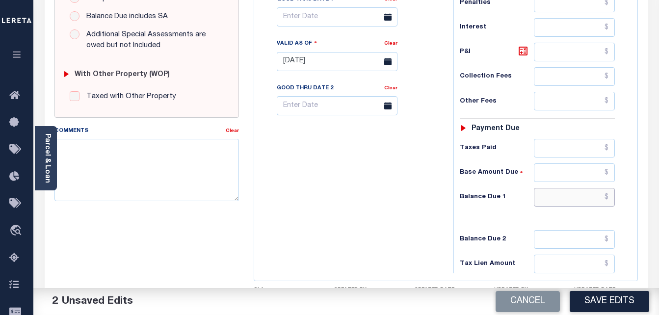
type input "$0.00"
click at [555, 199] on input "text" at bounding box center [574, 197] width 81 height 19
type input "$0"
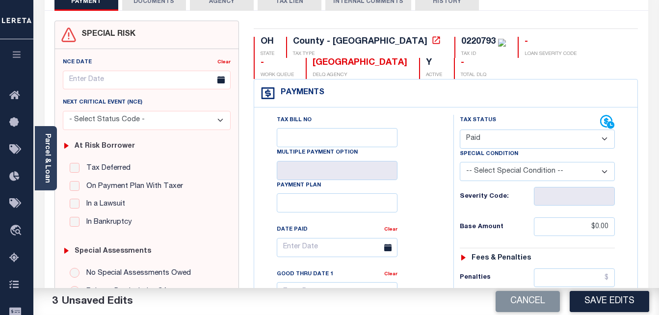
scroll to position [0, 0]
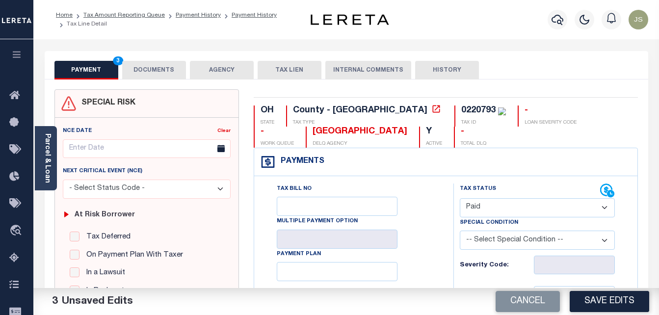
click at [154, 74] on button "DOCUMENTS" at bounding box center [154, 70] width 64 height 19
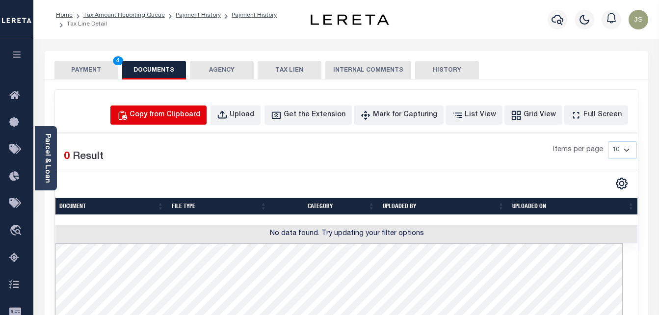
click at [189, 115] on div "Copy from Clipboard" at bounding box center [164, 115] width 71 height 11
select select "POP"
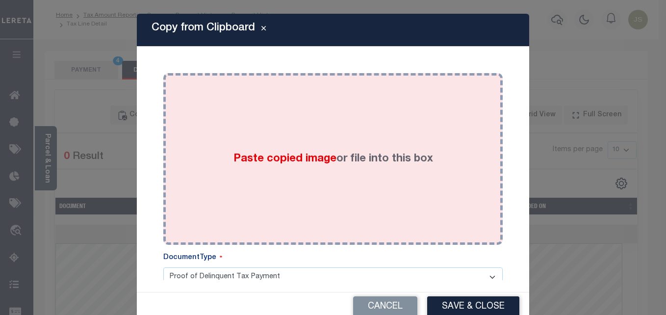
click at [299, 158] on span "Paste copied image" at bounding box center [284, 159] width 103 height 11
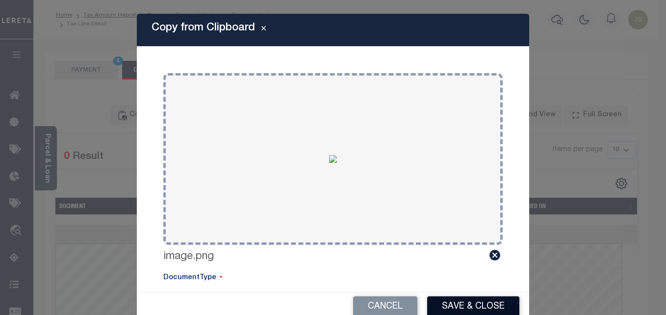
click at [486, 302] on button "Save & Close" at bounding box center [473, 306] width 92 height 21
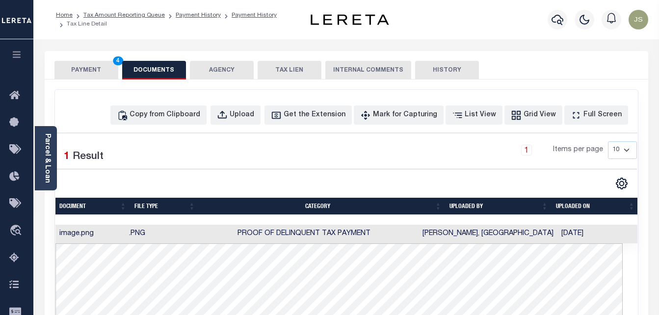
click at [108, 72] on button "PAYMENT 4" at bounding box center [86, 70] width 64 height 19
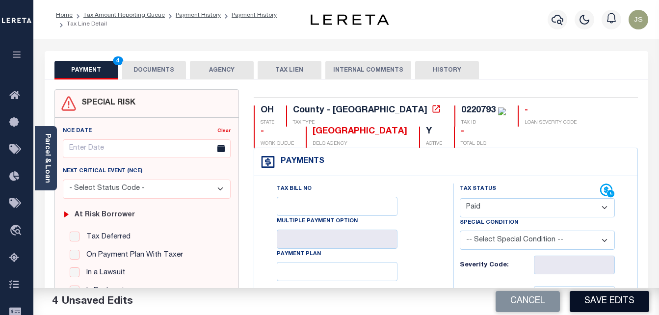
click at [605, 296] on button "Save Edits" at bounding box center [608, 301] width 79 height 21
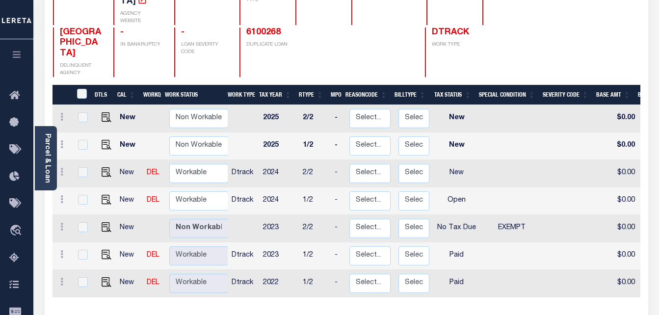
scroll to position [147, 0]
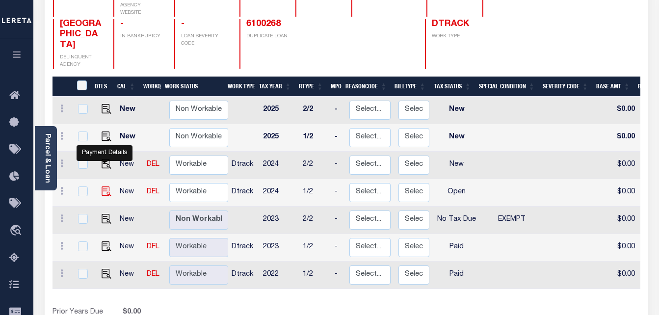
click at [104, 186] on img "" at bounding box center [107, 191] width 10 height 10
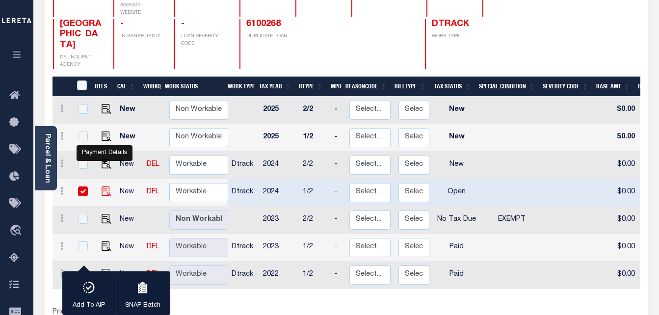
checkbox input "true"
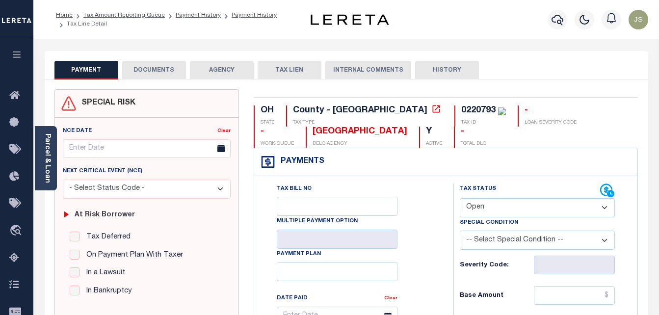
click at [495, 209] on select "- Select Status Code - Open Due/Unpaid Paid Incomplete No Tax Due Internal Refu…" at bounding box center [537, 207] width 155 height 19
select select "PYD"
click at [460, 199] on select "- Select Status Code - Open Due/Unpaid Paid Incomplete No Tax Due Internal Refu…" at bounding box center [537, 207] width 155 height 19
type input "[DATE]"
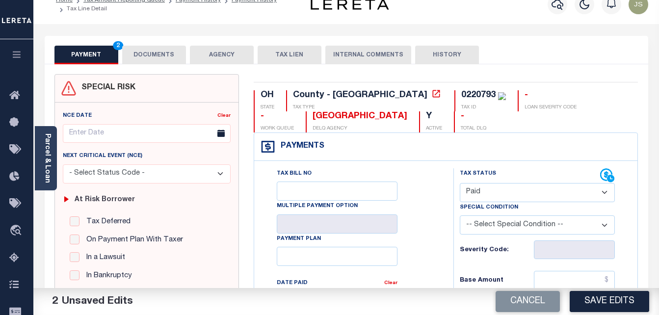
scroll to position [147, 0]
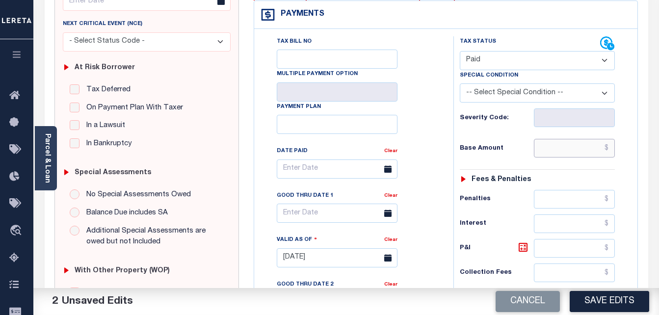
click at [540, 153] on input "text" at bounding box center [574, 148] width 81 height 19
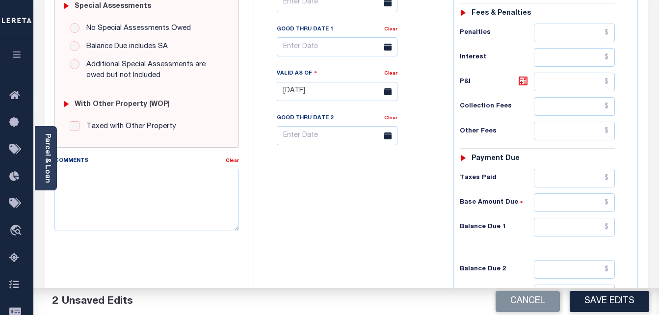
scroll to position [343, 0]
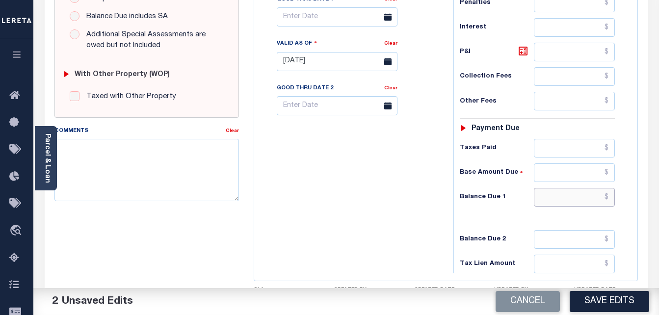
type input "$0.00"
click at [557, 202] on input "text" at bounding box center [574, 197] width 81 height 19
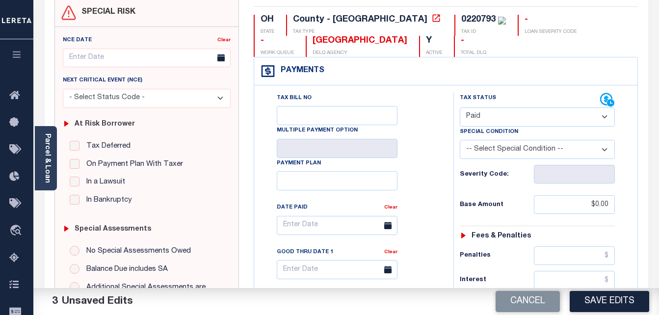
scroll to position [0, 0]
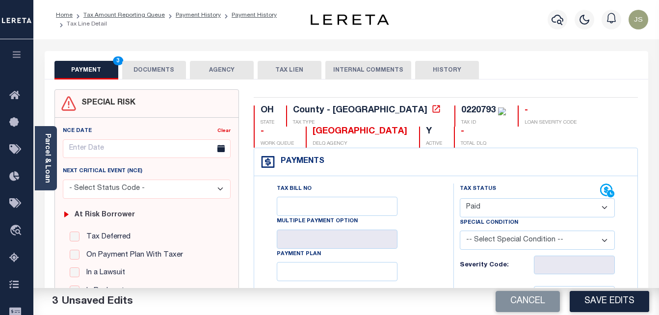
type input "$0"
click at [157, 76] on button "DOCUMENTS" at bounding box center [154, 70] width 64 height 19
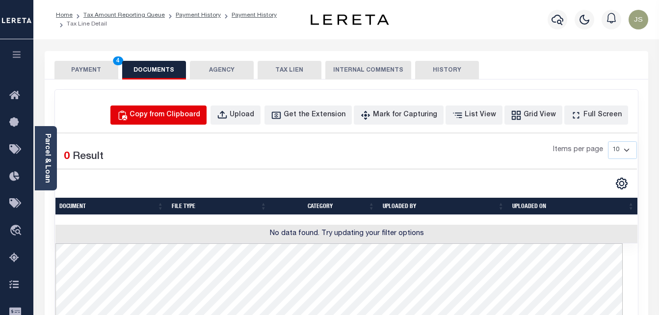
click at [195, 119] on div "Copy from Clipboard" at bounding box center [164, 115] width 71 height 11
select select "POP"
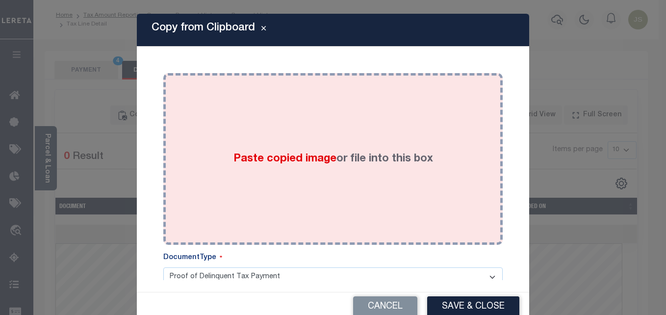
click at [320, 146] on div "Paste copied image or file into this box" at bounding box center [333, 158] width 325 height 157
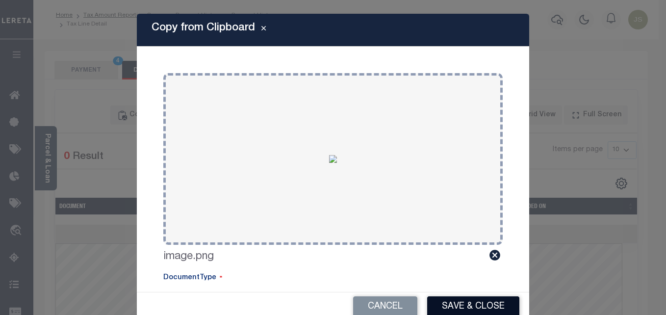
click at [458, 305] on button "Save & Close" at bounding box center [473, 306] width 92 height 21
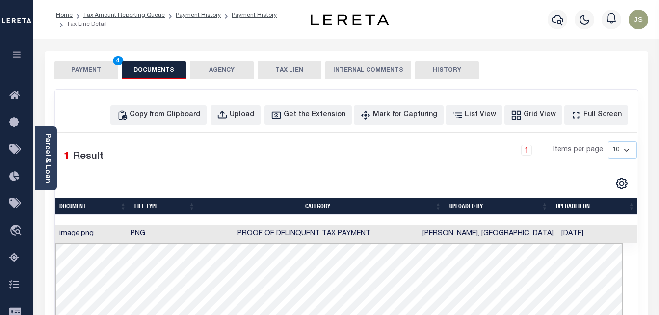
click at [86, 72] on button "PAYMENT 4" at bounding box center [86, 70] width 64 height 19
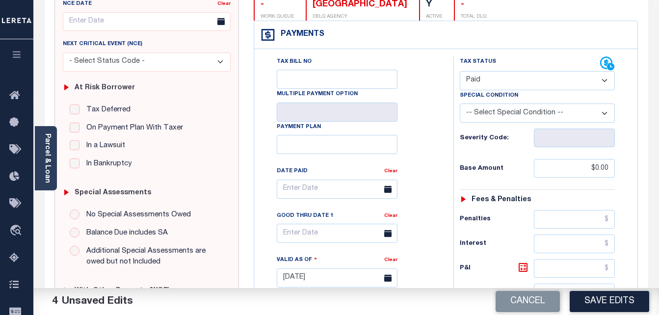
scroll to position [196, 0]
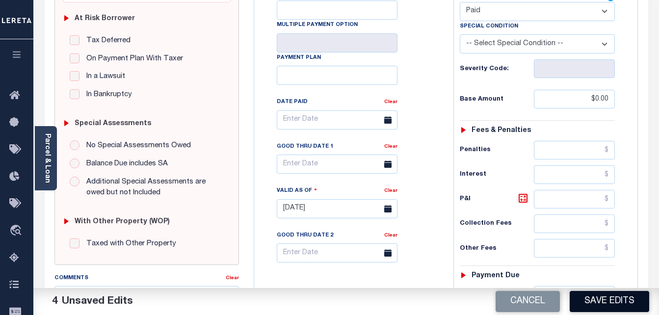
click at [598, 306] on button "Save Edits" at bounding box center [608, 301] width 79 height 21
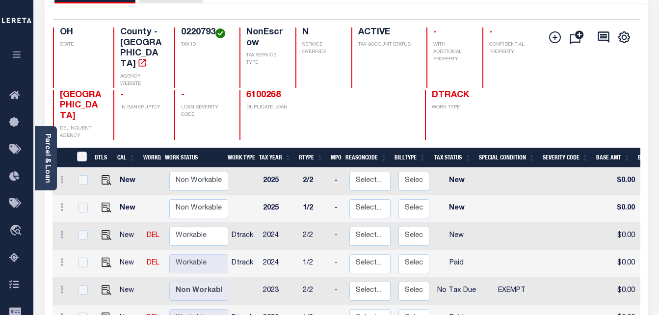
scroll to position [98, 0]
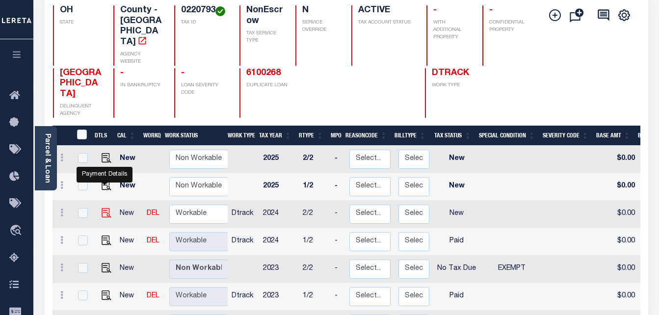
click at [105, 208] on img "" at bounding box center [107, 213] width 10 height 10
checkbox input "true"
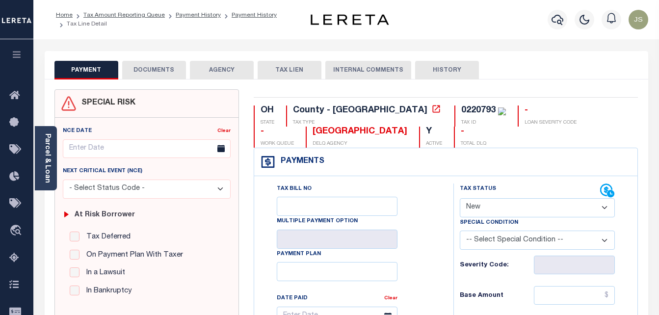
click at [544, 210] on select "- Select Status Code - Open Due/Unpaid Paid Incomplete No Tax Due Internal Refu…" at bounding box center [537, 207] width 155 height 19
select select "PYD"
click at [460, 199] on select "- Select Status Code - Open Due/Unpaid Paid Incomplete No Tax Due Internal Refu…" at bounding box center [537, 207] width 155 height 19
type input "[DATE]"
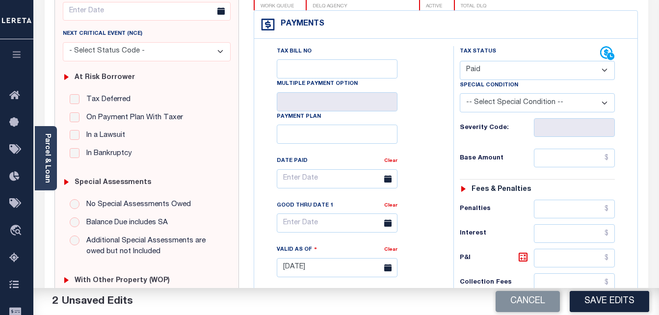
scroll to position [147, 0]
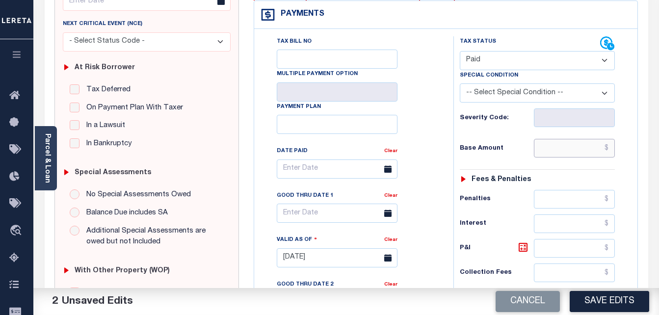
click at [551, 153] on input "text" at bounding box center [574, 148] width 81 height 19
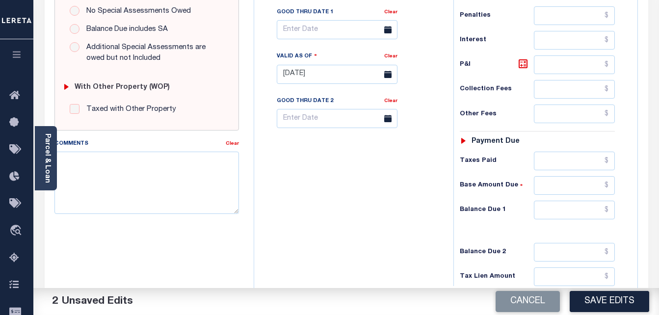
scroll to position [343, 0]
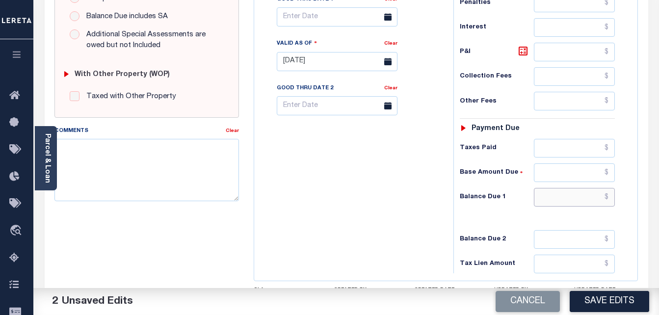
type input "$0.00"
click at [562, 205] on input "text" at bounding box center [574, 197] width 81 height 19
type input "$0"
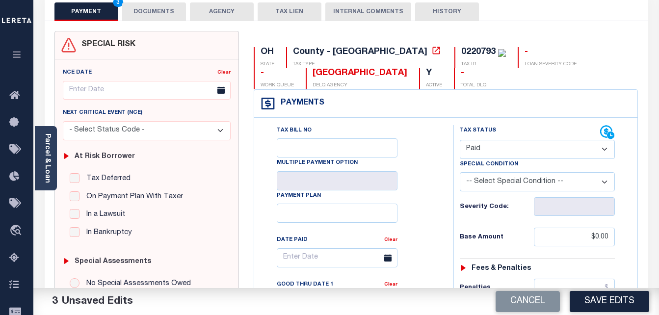
scroll to position [0, 0]
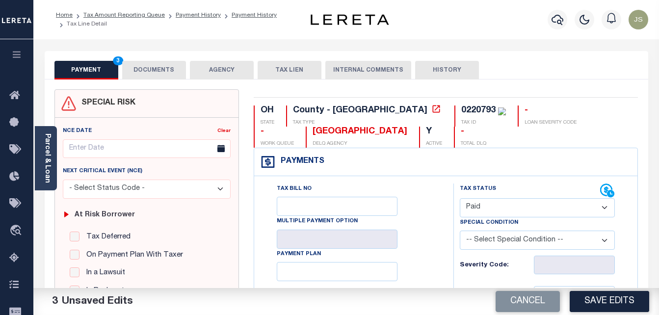
click at [156, 72] on button "DOCUMENTS" at bounding box center [154, 70] width 64 height 19
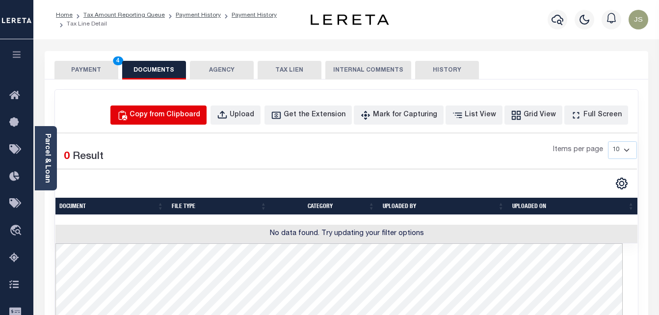
click at [193, 110] on div "Copy from Clipboard" at bounding box center [164, 115] width 71 height 11
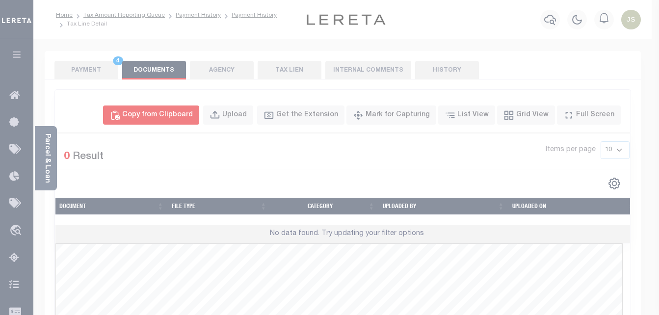
select select "POP"
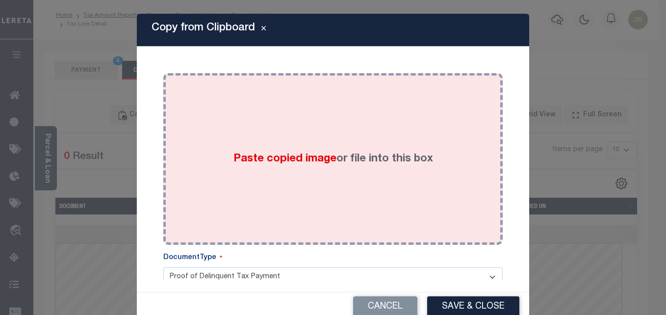
click at [301, 174] on div "Paste copied image or file into this box" at bounding box center [333, 158] width 325 height 157
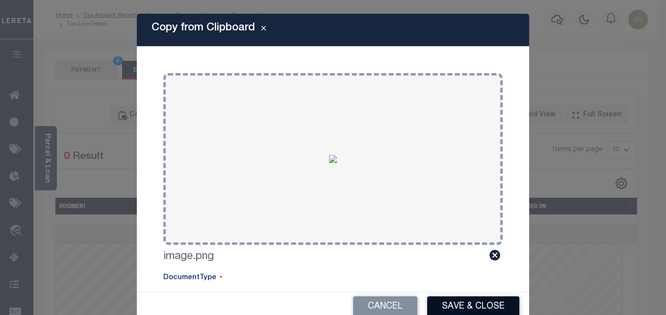
click at [464, 301] on button "Save & Close" at bounding box center [473, 306] width 92 height 21
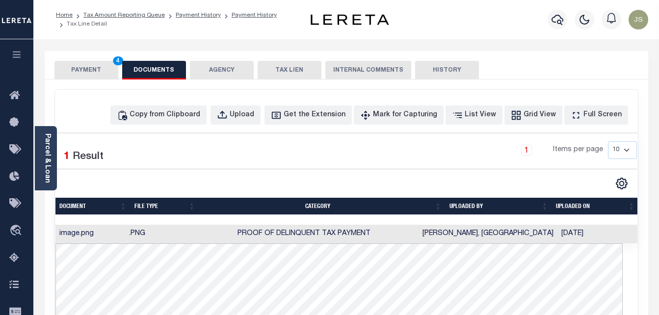
click at [116, 76] on button "PAYMENT 4" at bounding box center [86, 70] width 64 height 19
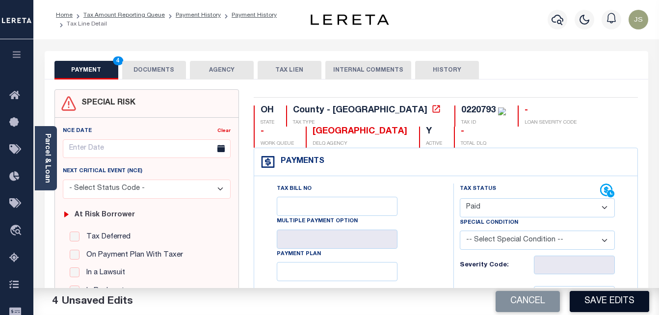
click at [588, 305] on button "Save Edits" at bounding box center [608, 301] width 79 height 21
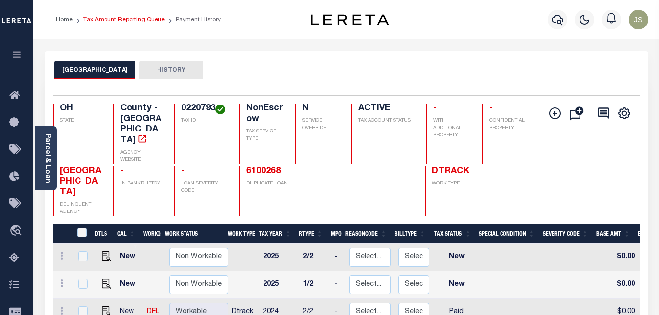
click at [141, 19] on link "Tax Amount Reporting Queue" at bounding box center [123, 20] width 81 height 6
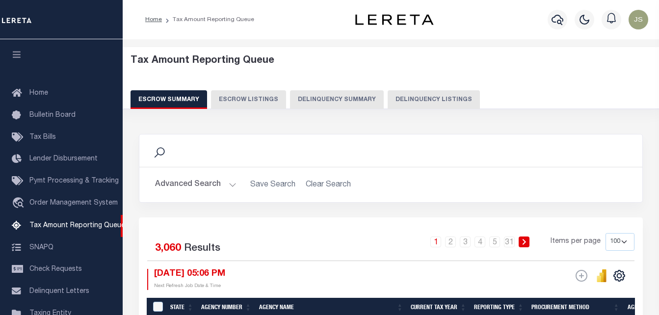
select select "100"
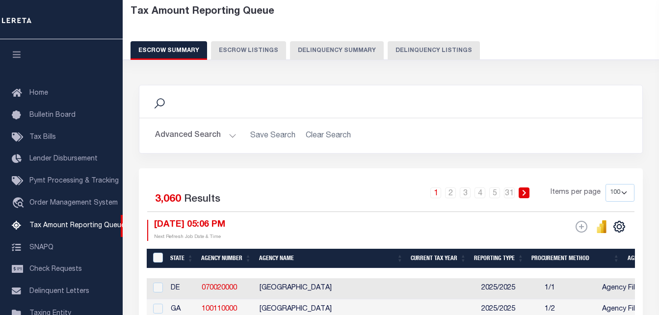
scroll to position [99, 0]
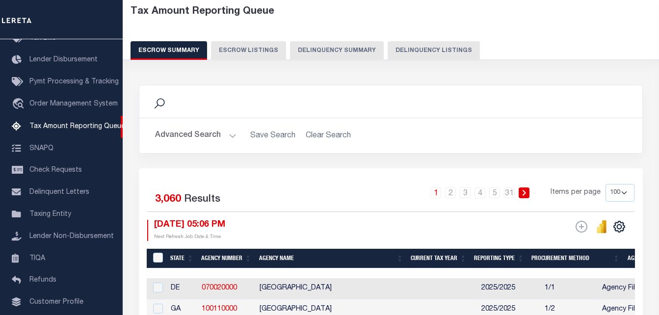
click at [423, 51] on button "Delinquency Listings" at bounding box center [433, 50] width 92 height 19
select select "100"
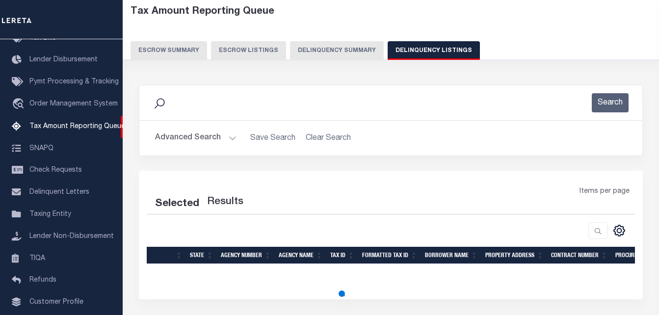
select select "100"
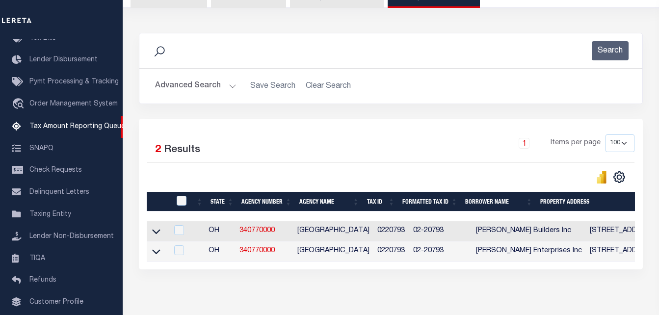
scroll to position [147, 0]
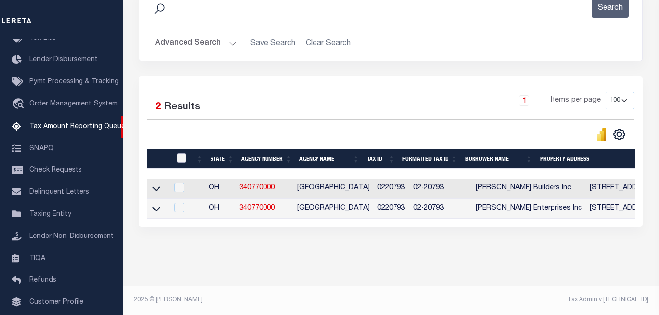
click at [181, 153] on input "checkbox" at bounding box center [182, 158] width 10 height 10
checkbox input "true"
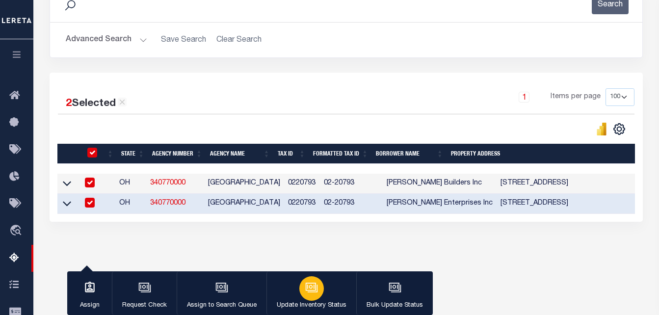
click at [312, 285] on icon "button" at bounding box center [310, 286] width 7 height 4
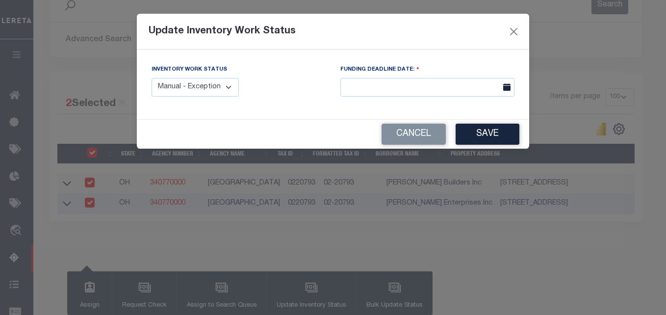
click at [217, 87] on select "Manual - Exception Pended - Awaiting Search Late Add Exception Completed" at bounding box center [195, 87] width 87 height 19
select select "4"
click at [152, 78] on select "Manual - Exception Pended - Awaiting Search Late Add Exception Completed" at bounding box center [195, 87] width 87 height 19
click at [484, 128] on button "Save" at bounding box center [488, 134] width 64 height 21
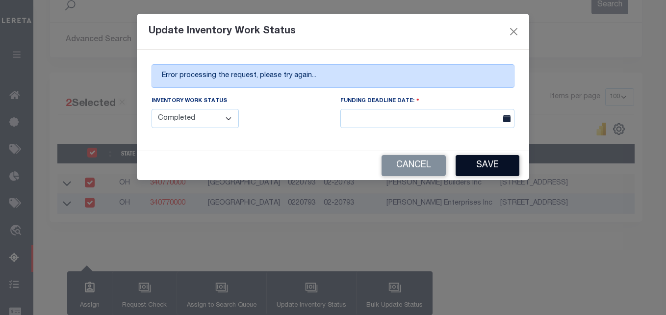
click at [489, 166] on button "Save" at bounding box center [488, 165] width 64 height 21
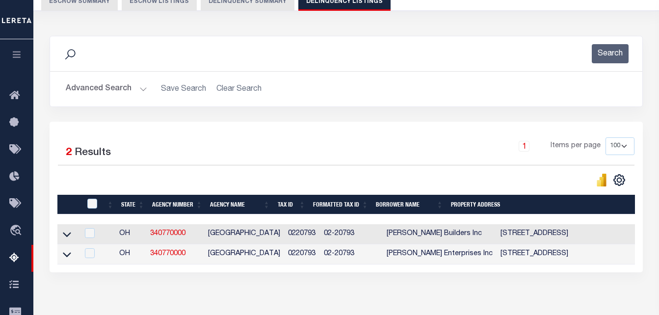
scroll to position [0, 0]
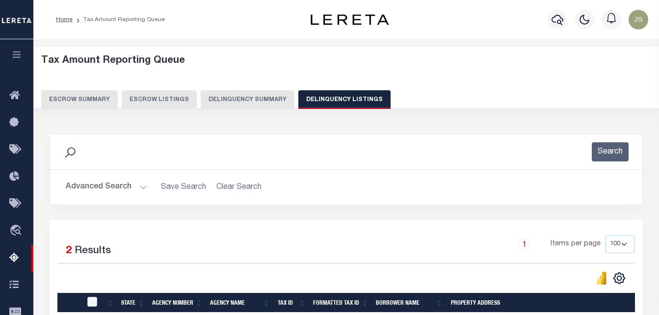
click at [107, 188] on button "Advanced Search" at bounding box center [106, 187] width 81 height 19
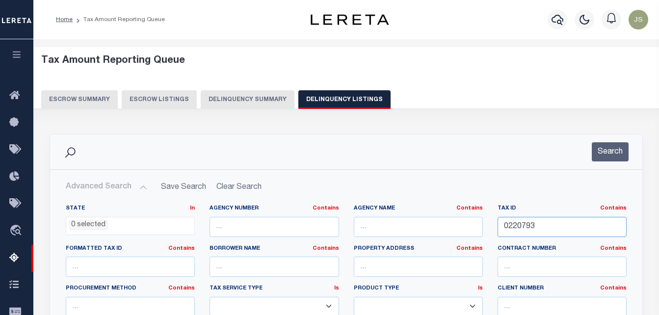
click at [515, 225] on input "0220793" at bounding box center [561, 227] width 129 height 20
paste input "4"
type input "0220794"
click at [622, 152] on button "Search" at bounding box center [609, 151] width 37 height 19
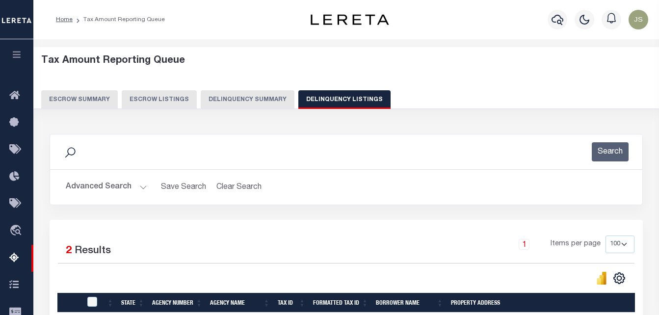
scroll to position [147, 0]
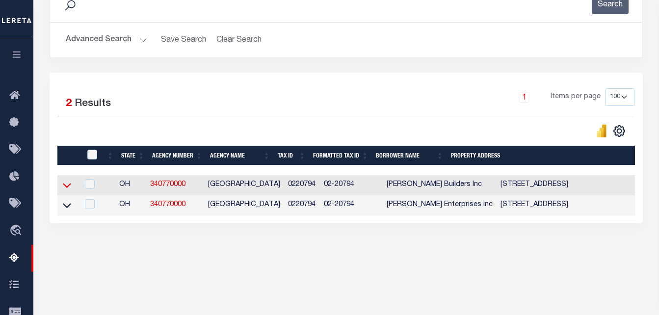
click at [68, 185] on icon at bounding box center [67, 185] width 8 height 10
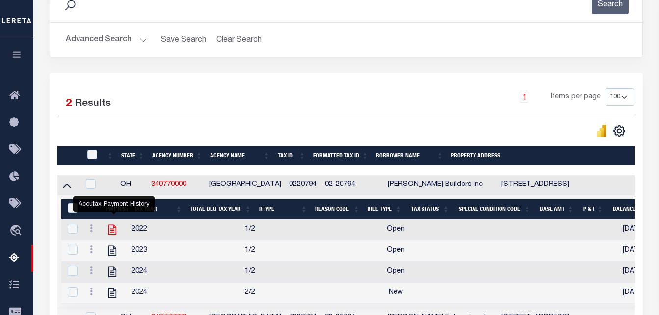
click at [111, 231] on icon "" at bounding box center [112, 229] width 13 height 13
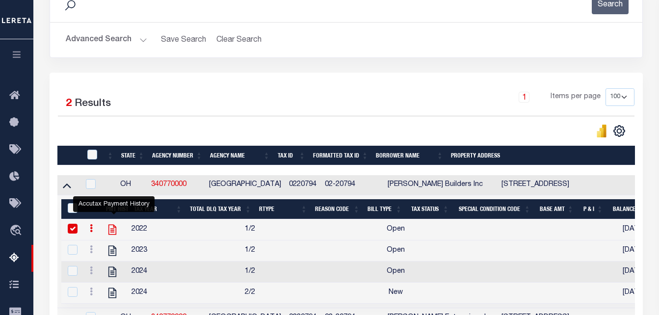
checkbox input "true"
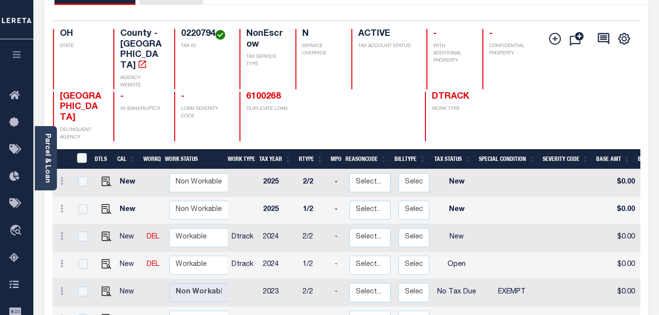
scroll to position [147, 0]
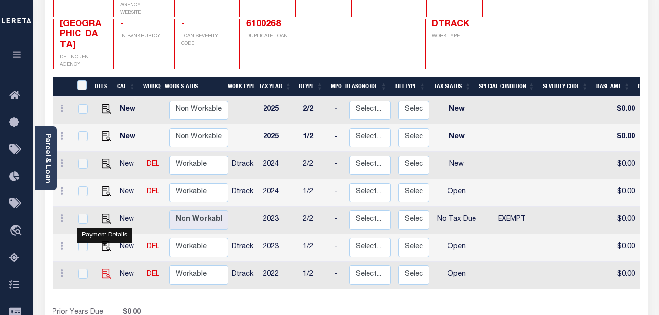
click at [103, 269] on img "" at bounding box center [107, 274] width 10 height 10
checkbox input "true"
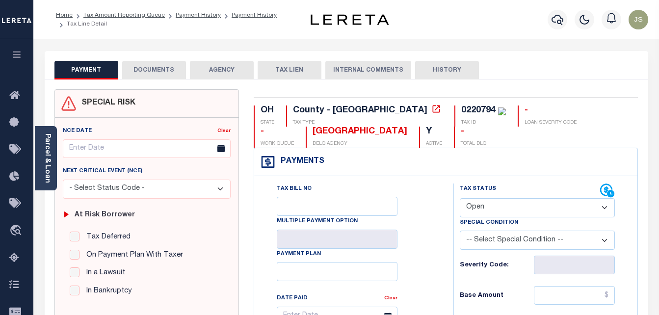
click at [495, 206] on select "- Select Status Code - Open Due/Unpaid Paid Incomplete No Tax Due Internal Refu…" at bounding box center [537, 207] width 155 height 19
select select "PYD"
click at [460, 199] on select "- Select Status Code - Open Due/Unpaid Paid Incomplete No Tax Due Internal Refu…" at bounding box center [537, 207] width 155 height 19
type input "[DATE]"
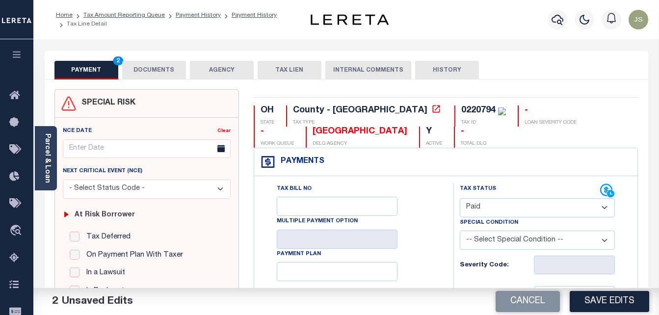
click at [144, 69] on button "DOCUMENTS" at bounding box center [154, 70] width 64 height 19
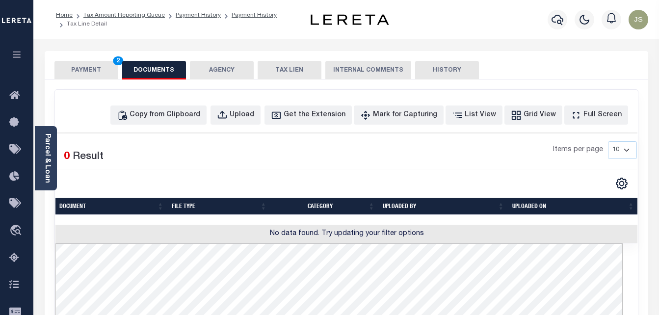
click at [90, 70] on button "PAYMENT 2" at bounding box center [86, 70] width 64 height 19
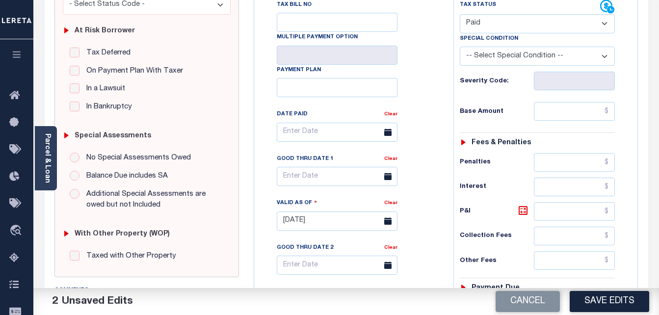
scroll to position [147, 0]
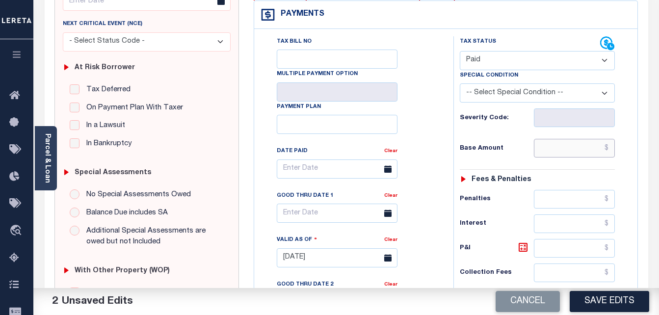
click at [555, 150] on input "text" at bounding box center [574, 148] width 81 height 19
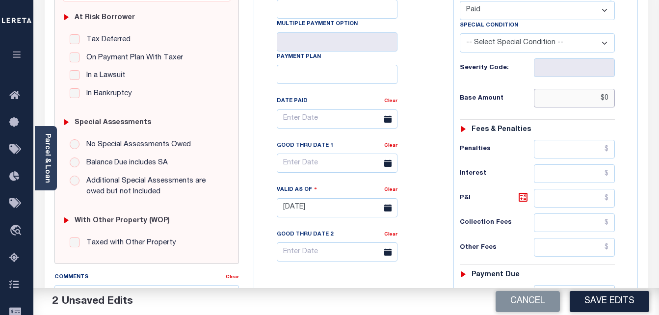
scroll to position [294, 0]
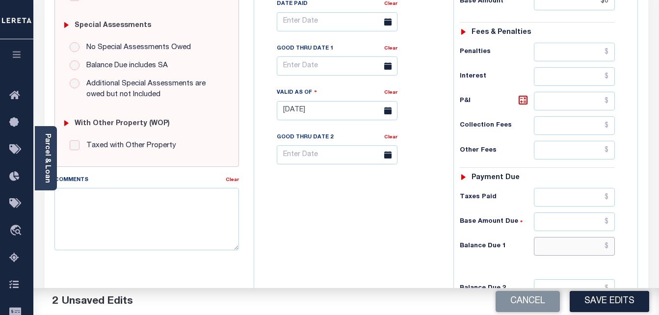
type input "$0.00"
click at [573, 250] on input "text" at bounding box center [574, 246] width 81 height 19
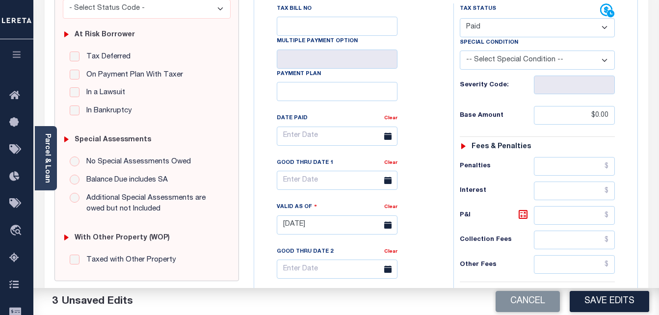
scroll to position [0, 0]
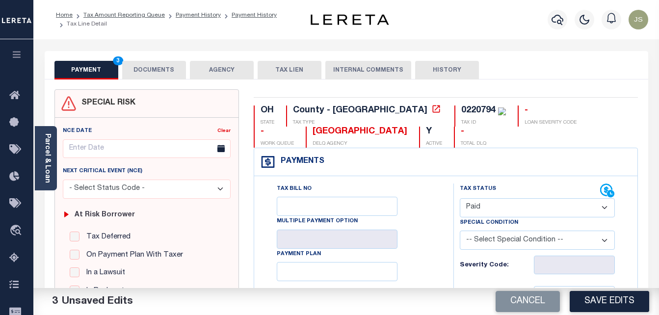
type input "$0.00"
click at [158, 70] on button "DOCUMENTS" at bounding box center [154, 70] width 64 height 19
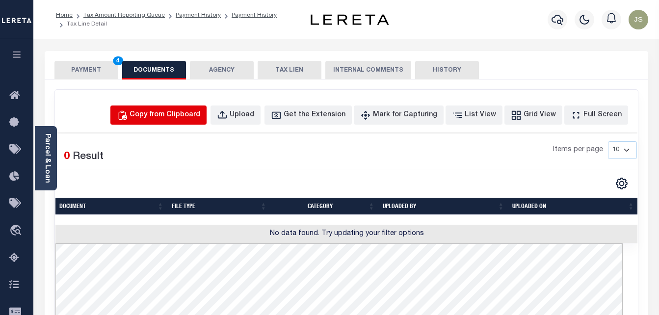
click at [182, 115] on div "Copy from Clipboard" at bounding box center [164, 115] width 71 height 11
select select "POP"
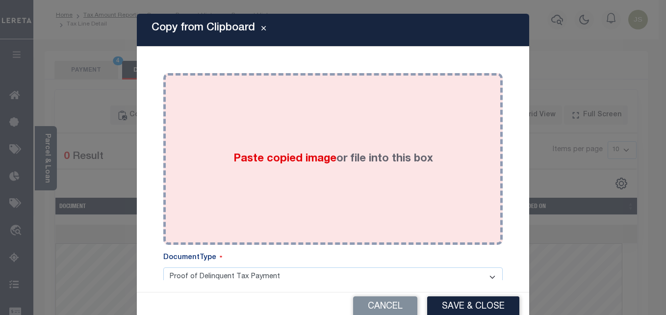
click at [252, 160] on span "Paste copied image" at bounding box center [284, 159] width 103 height 11
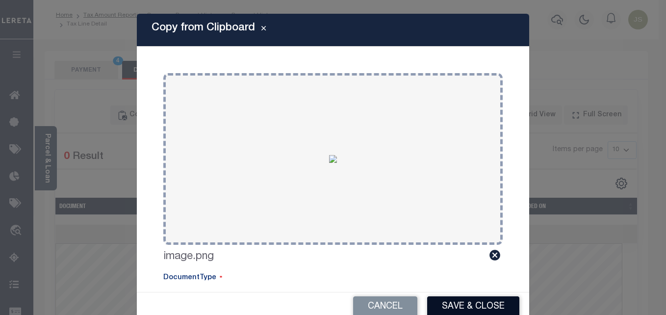
click at [474, 304] on button "Save & Close" at bounding box center [473, 306] width 92 height 21
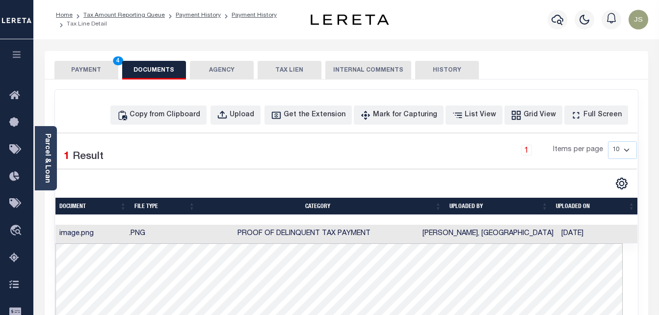
click at [99, 65] on button "PAYMENT 4" at bounding box center [86, 70] width 64 height 19
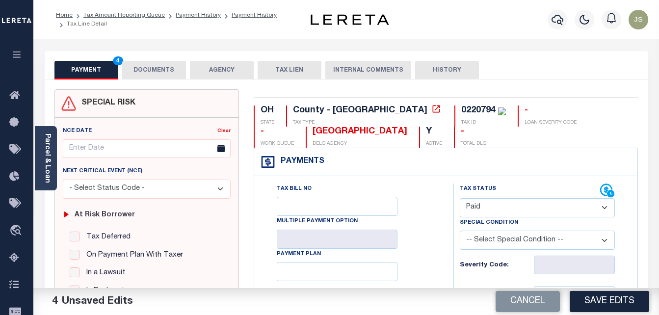
click at [152, 74] on button "DOCUMENTS" at bounding box center [154, 70] width 64 height 19
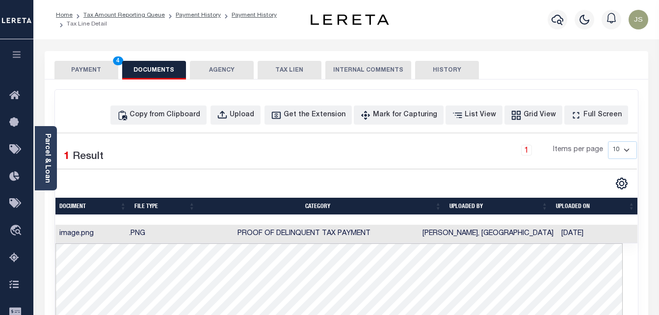
click at [80, 66] on button "PAYMENT 4" at bounding box center [86, 70] width 64 height 19
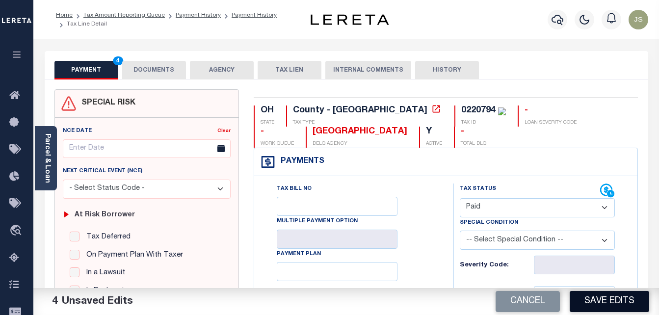
click at [593, 302] on button "Save Edits" at bounding box center [608, 301] width 79 height 21
checkbox input "false"
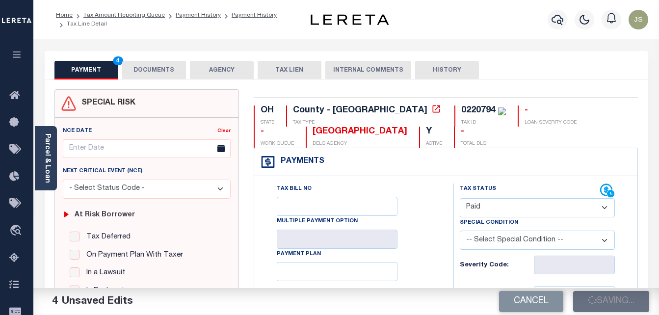
type input "$0"
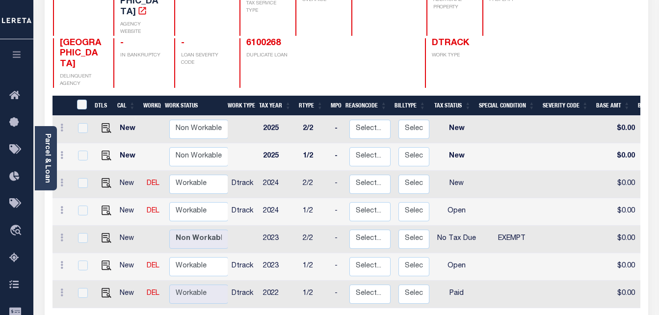
scroll to position [147, 0]
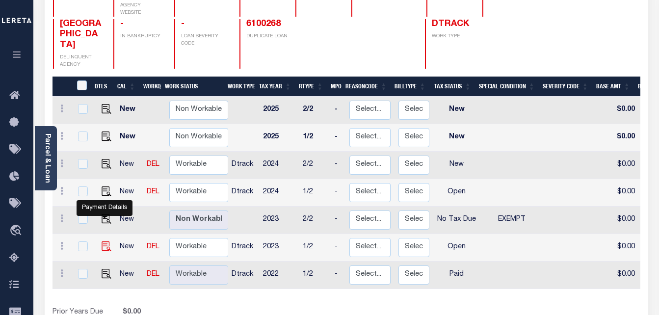
click at [106, 241] on img "" at bounding box center [107, 246] width 10 height 10
checkbox input "true"
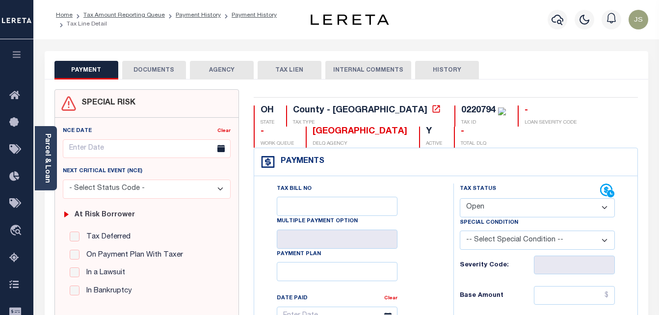
click at [513, 205] on select "- Select Status Code - Open Due/Unpaid Paid Incomplete No Tax Due Internal Refu…" at bounding box center [537, 207] width 155 height 19
select select "PYD"
click at [460, 199] on select "- Select Status Code - Open Due/Unpaid Paid Incomplete No Tax Due Internal Refu…" at bounding box center [537, 207] width 155 height 19
type input "[DATE]"
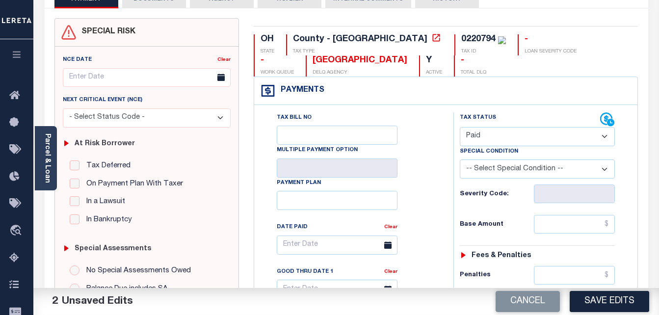
scroll to position [196, 0]
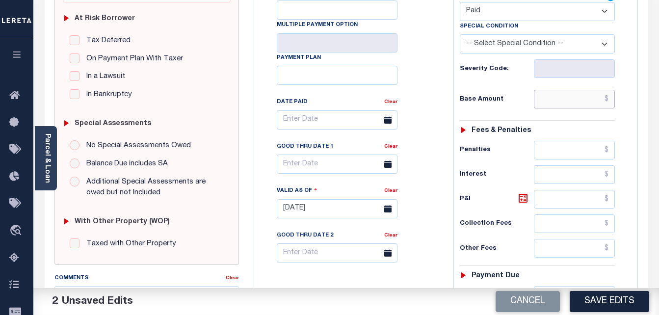
click at [562, 100] on input "text" at bounding box center [574, 99] width 81 height 19
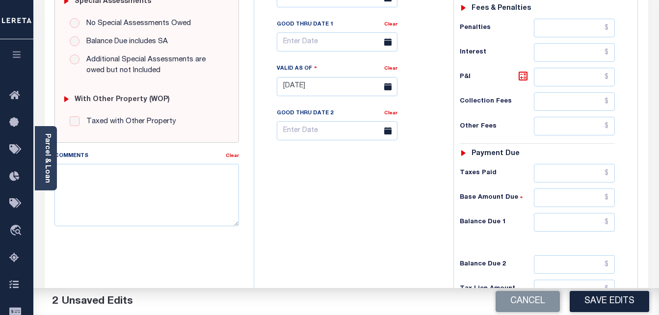
scroll to position [392, 0]
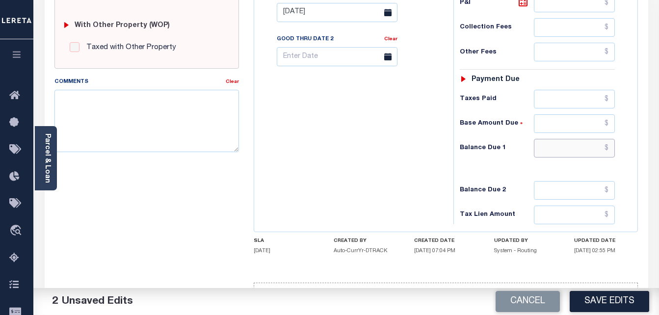
type input "$0.00"
click at [565, 149] on input "text" at bounding box center [574, 148] width 81 height 19
type input "$0"
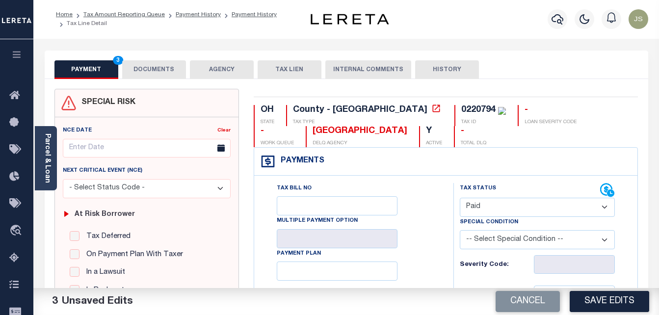
scroll to position [0, 0]
click at [171, 70] on button "DOCUMENTS" at bounding box center [154, 70] width 64 height 19
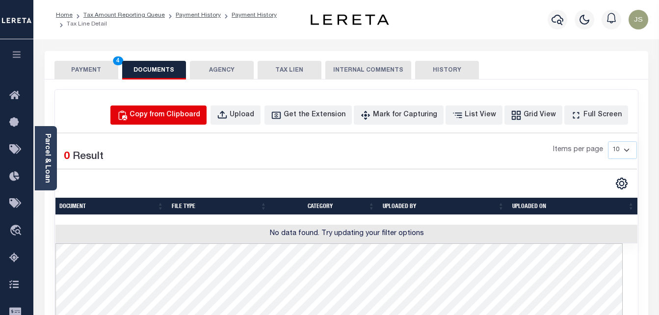
click at [190, 116] on div "Copy from Clipboard" at bounding box center [164, 115] width 71 height 11
select select "POP"
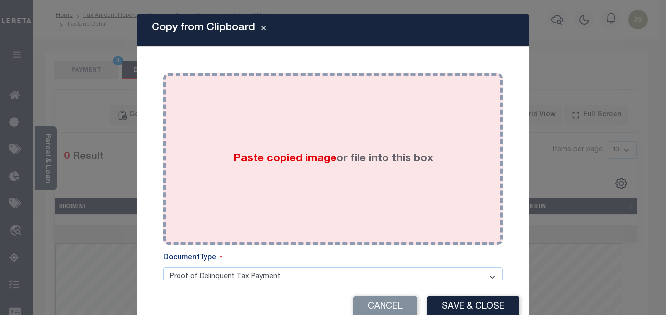
click at [278, 155] on span "Paste copied image" at bounding box center [284, 159] width 103 height 11
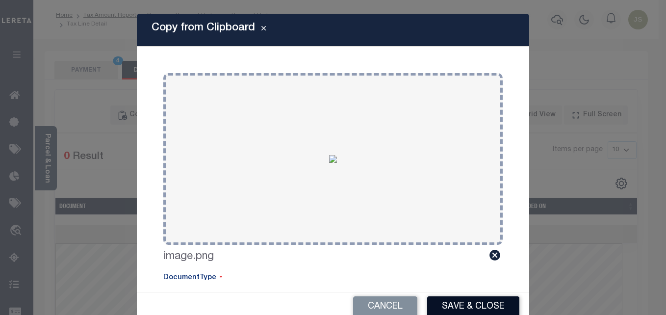
click at [457, 303] on button "Save & Close" at bounding box center [473, 306] width 92 height 21
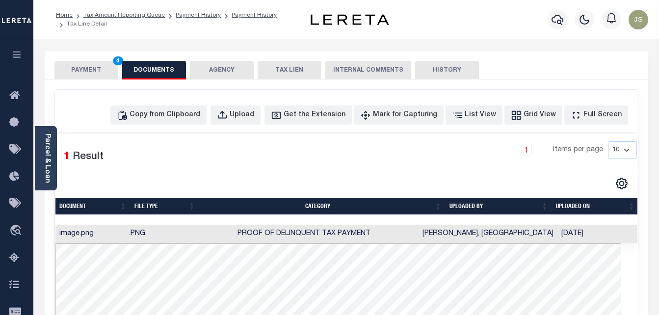
click at [94, 67] on button "PAYMENT 4" at bounding box center [86, 70] width 64 height 19
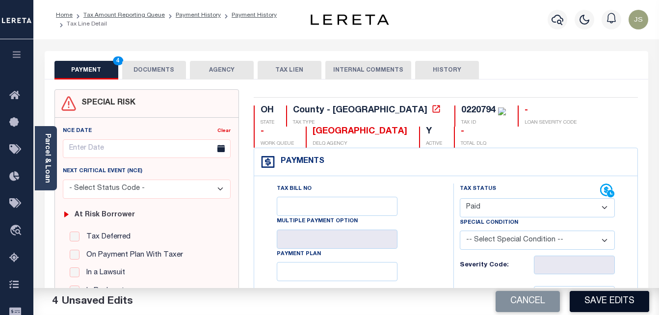
click at [601, 306] on button "Save Edits" at bounding box center [608, 301] width 79 height 21
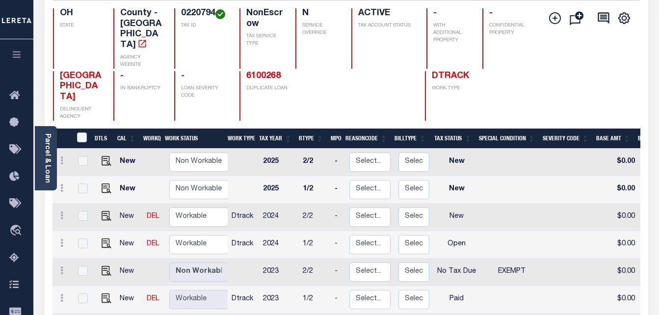
scroll to position [147, 0]
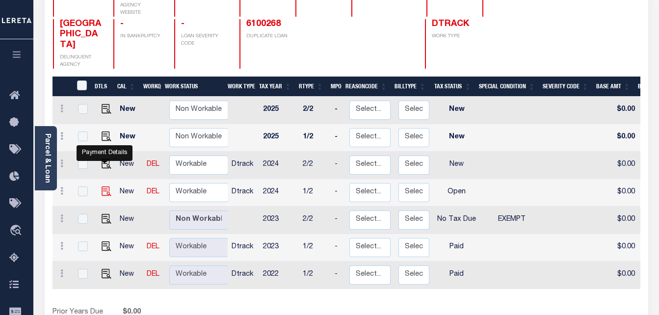
click at [104, 186] on img "" at bounding box center [107, 191] width 10 height 10
checkbox input "true"
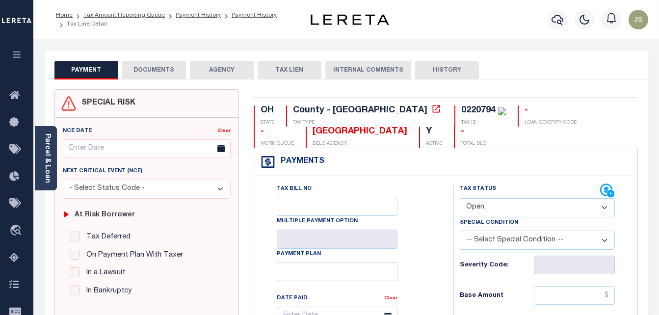
click at [504, 205] on select "- Select Status Code - Open Due/Unpaid Paid Incomplete No Tax Due Internal Refu…" at bounding box center [537, 207] width 155 height 19
select select "PYD"
click at [460, 199] on select "- Select Status Code - Open Due/Unpaid Paid Incomplete No Tax Due Internal Refu…" at bounding box center [537, 207] width 155 height 19
type input "[DATE]"
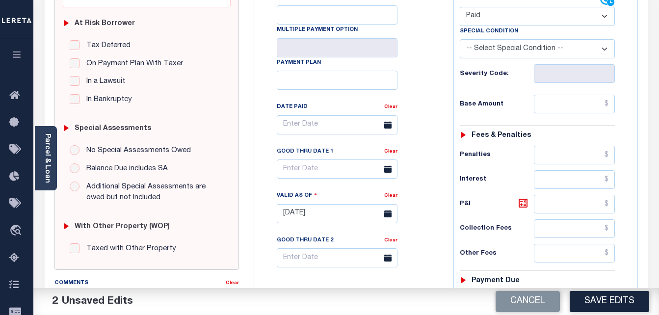
scroll to position [196, 0]
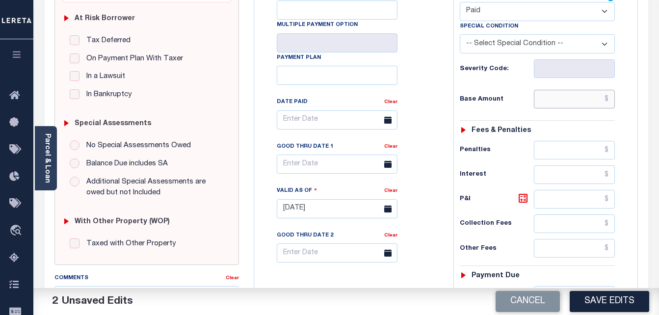
click at [555, 108] on input "text" at bounding box center [574, 99] width 81 height 19
click at [555, 103] on input "text" at bounding box center [574, 99] width 81 height 19
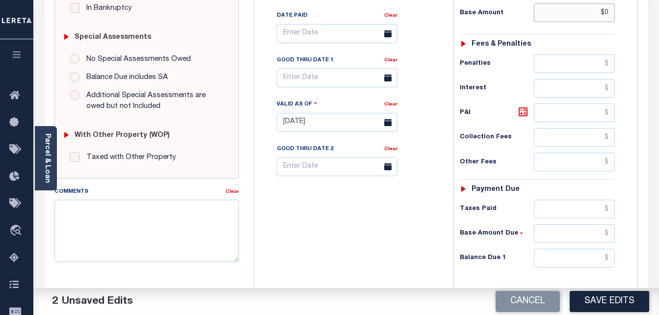
scroll to position [294, 0]
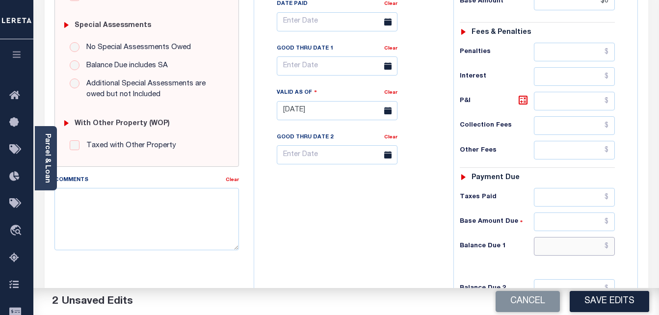
type input "$0.00"
click at [571, 246] on input "text" at bounding box center [574, 246] width 81 height 19
type input "$0"
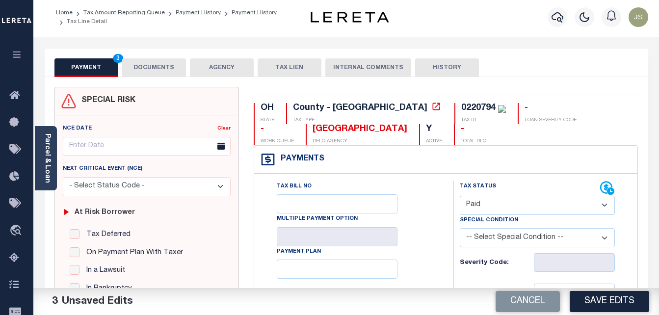
scroll to position [0, 0]
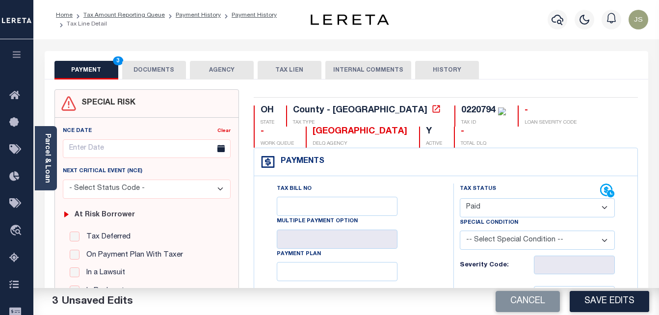
click at [146, 72] on button "DOCUMENTS" at bounding box center [154, 70] width 64 height 19
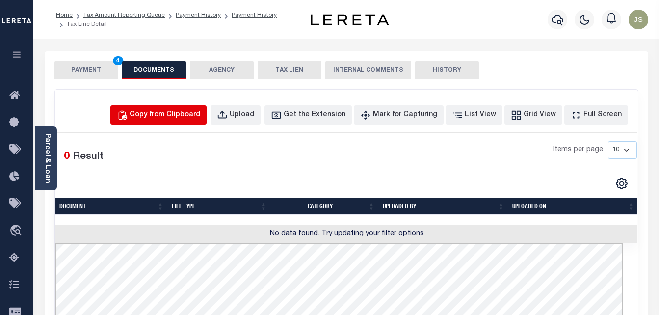
click at [200, 120] on div "Copy from Clipboard" at bounding box center [164, 115] width 71 height 11
select select "POP"
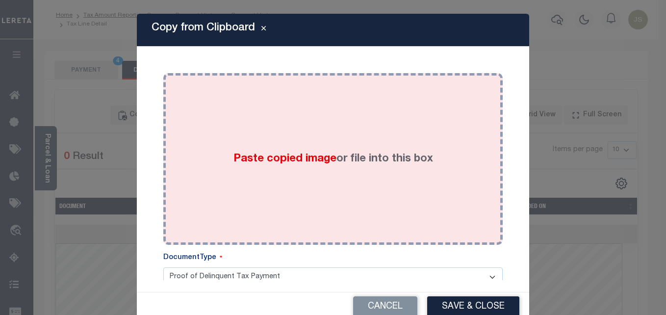
click at [290, 154] on span "Paste copied image" at bounding box center [284, 159] width 103 height 11
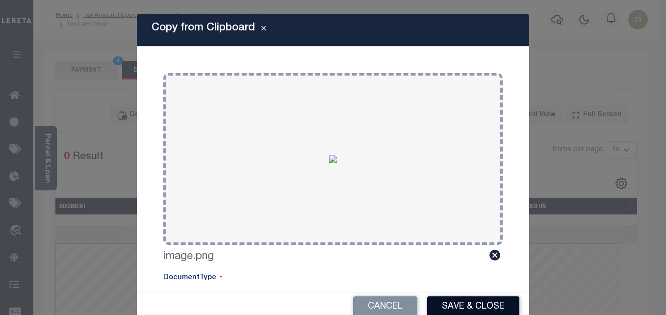
click at [461, 304] on button "Save & Close" at bounding box center [473, 306] width 92 height 21
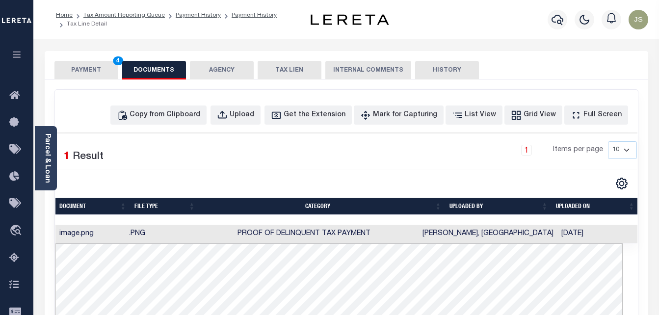
click at [104, 71] on button "PAYMENT 4" at bounding box center [86, 70] width 64 height 19
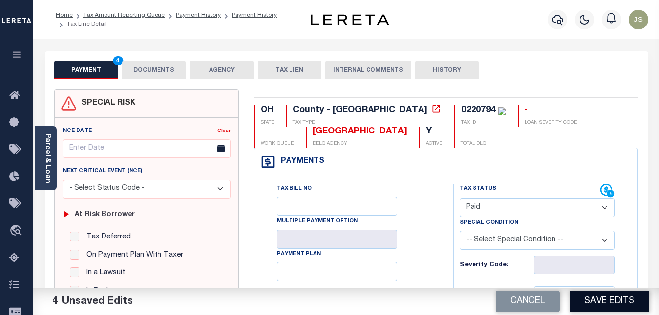
click at [598, 307] on button "Save Edits" at bounding box center [608, 301] width 79 height 21
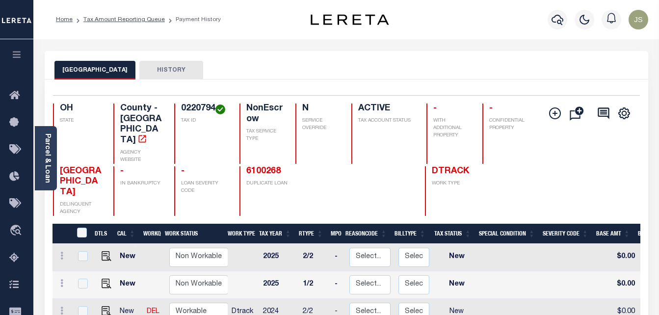
scroll to position [147, 0]
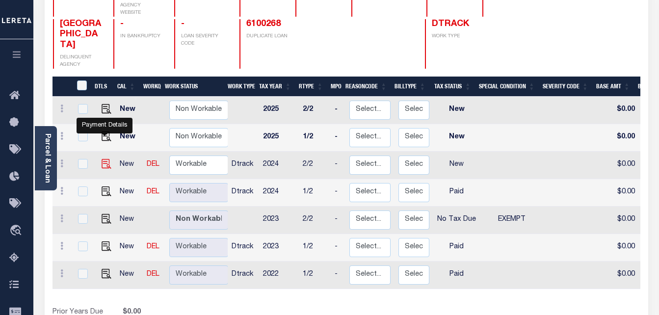
click at [103, 159] on img "" at bounding box center [107, 164] width 10 height 10
checkbox input "true"
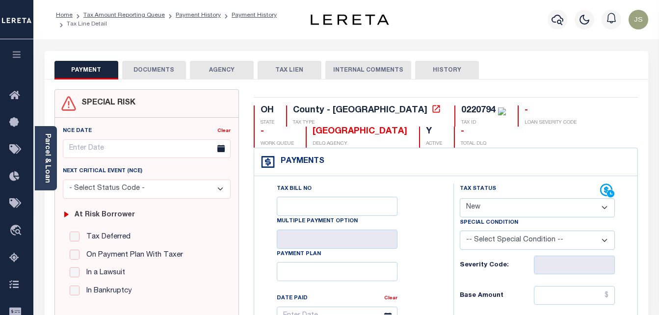
click at [487, 214] on select "- Select Status Code - Open Due/Unpaid Paid Incomplete No Tax Due Internal Refu…" at bounding box center [537, 207] width 155 height 19
select select "PYD"
click at [460, 199] on select "- Select Status Code - Open Due/Unpaid Paid Incomplete No Tax Due Internal Refu…" at bounding box center [537, 207] width 155 height 19
type input "[DATE]"
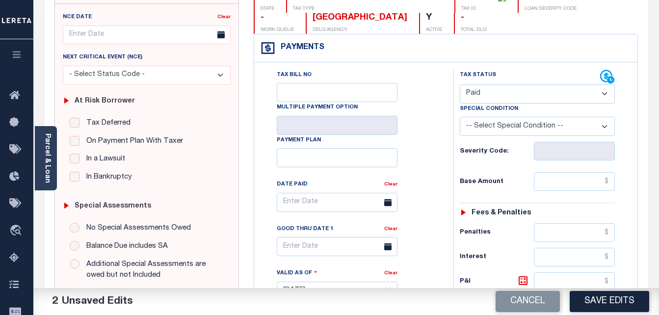
scroll to position [147, 0]
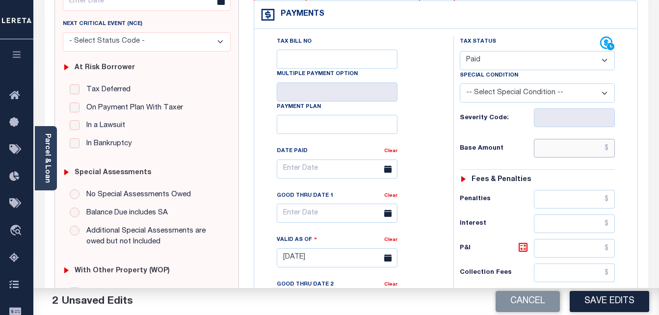
click at [564, 153] on input "text" at bounding box center [574, 148] width 81 height 19
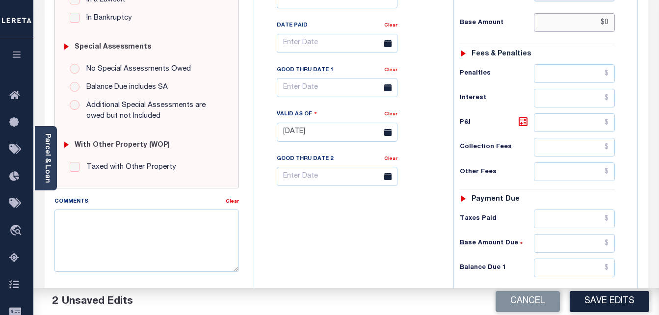
scroll to position [294, 0]
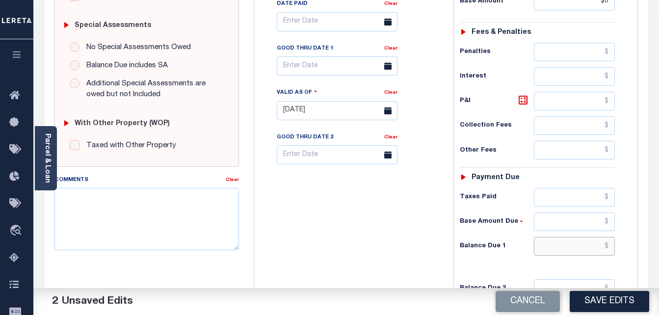
click at [568, 246] on input "text" at bounding box center [574, 246] width 81 height 19
type input "$0.00"
type input "$0"
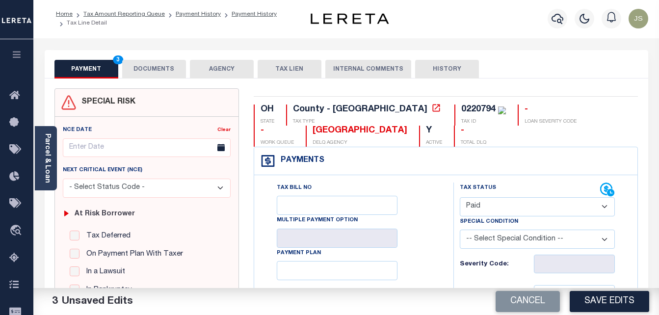
scroll to position [0, 0]
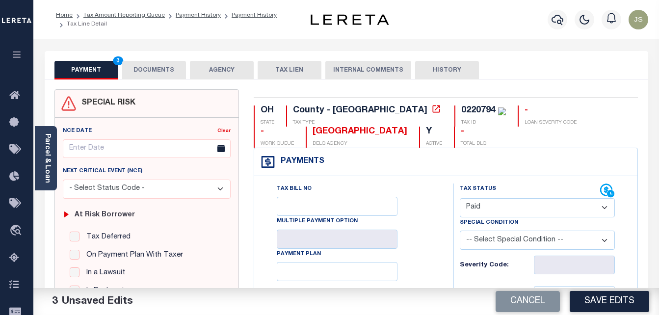
click at [140, 67] on button "DOCUMENTS" at bounding box center [154, 70] width 64 height 19
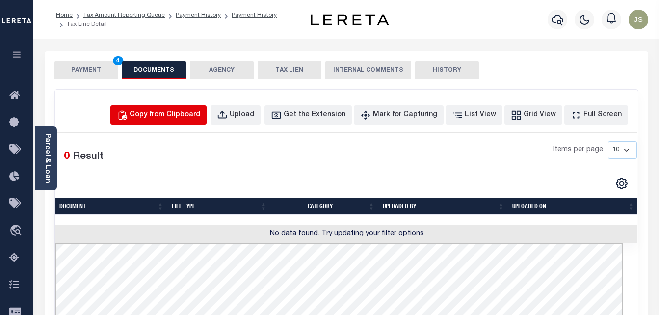
click at [164, 117] on div "Copy from Clipboard" at bounding box center [164, 115] width 71 height 11
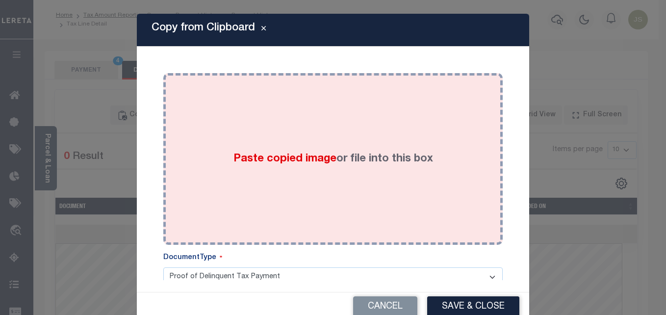
click at [298, 162] on span "Paste copied image" at bounding box center [284, 159] width 103 height 11
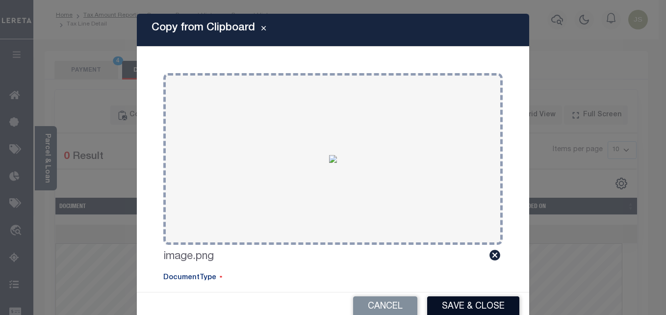
click at [472, 306] on button "Save & Close" at bounding box center [473, 306] width 92 height 21
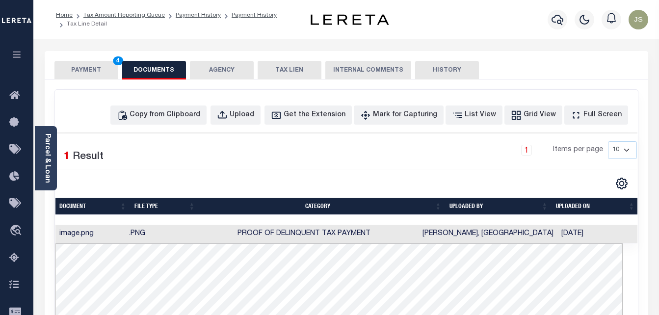
drag, startPoint x: 88, startPoint y: 71, endPoint x: 209, endPoint y: 114, distance: 128.6
click at [89, 71] on button "PAYMENT 4" at bounding box center [86, 70] width 64 height 19
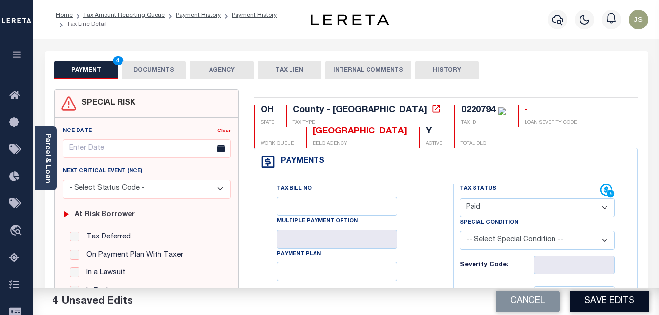
click at [605, 301] on button "Save Edits" at bounding box center [608, 301] width 79 height 21
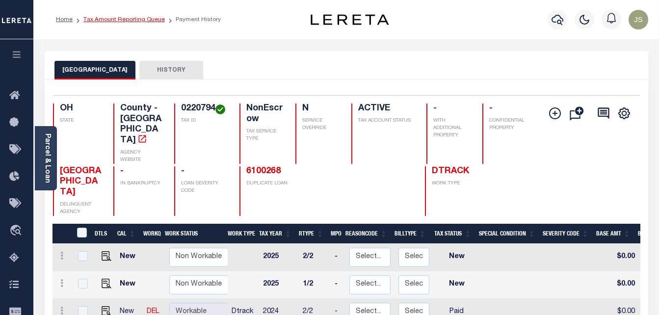
click at [131, 21] on link "Tax Amount Reporting Queue" at bounding box center [123, 20] width 81 height 6
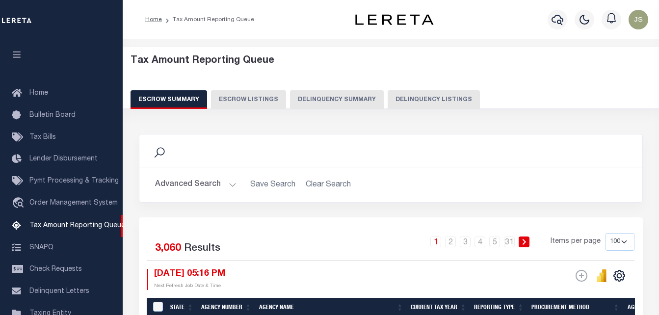
click at [429, 100] on button "Delinquency Listings" at bounding box center [433, 99] width 92 height 19
select select "100"
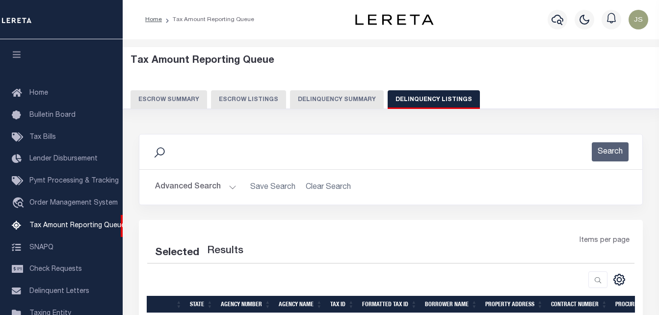
select select "100"
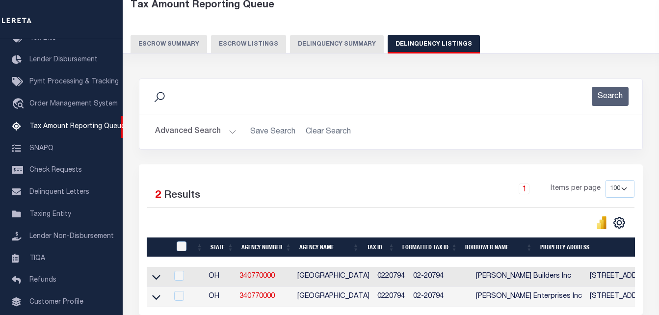
scroll to position [98, 0]
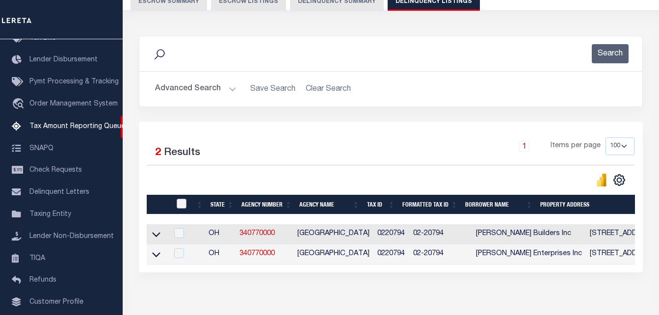
click at [182, 204] on input "checkbox" at bounding box center [182, 204] width 10 height 10
checkbox input "true"
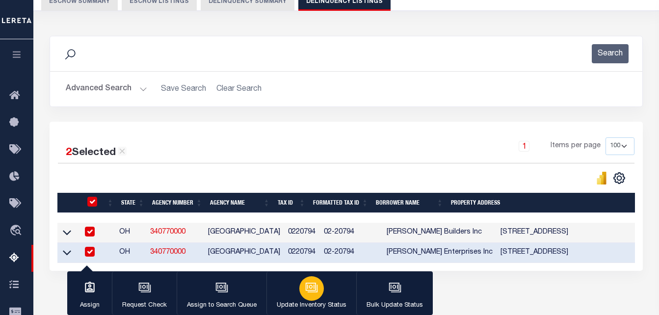
click at [305, 294] on icon "button" at bounding box center [311, 287] width 13 height 13
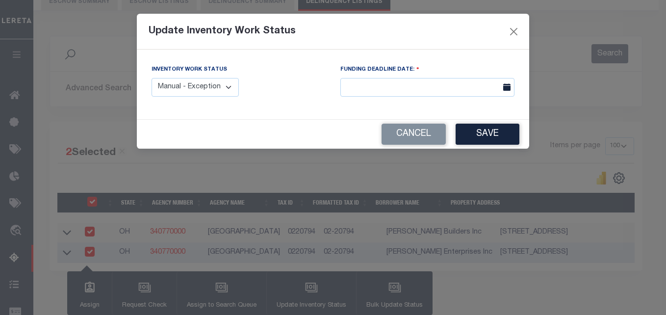
click at [168, 87] on select "Manual - Exception Pended - Awaiting Search Late Add Exception Completed" at bounding box center [195, 87] width 87 height 19
select select "4"
click at [152, 78] on select "Manual - Exception Pended - Awaiting Search Late Add Exception Completed" at bounding box center [195, 87] width 87 height 19
click at [496, 128] on button "Save" at bounding box center [488, 134] width 64 height 21
